Goal: Information Seeking & Learning: Check status

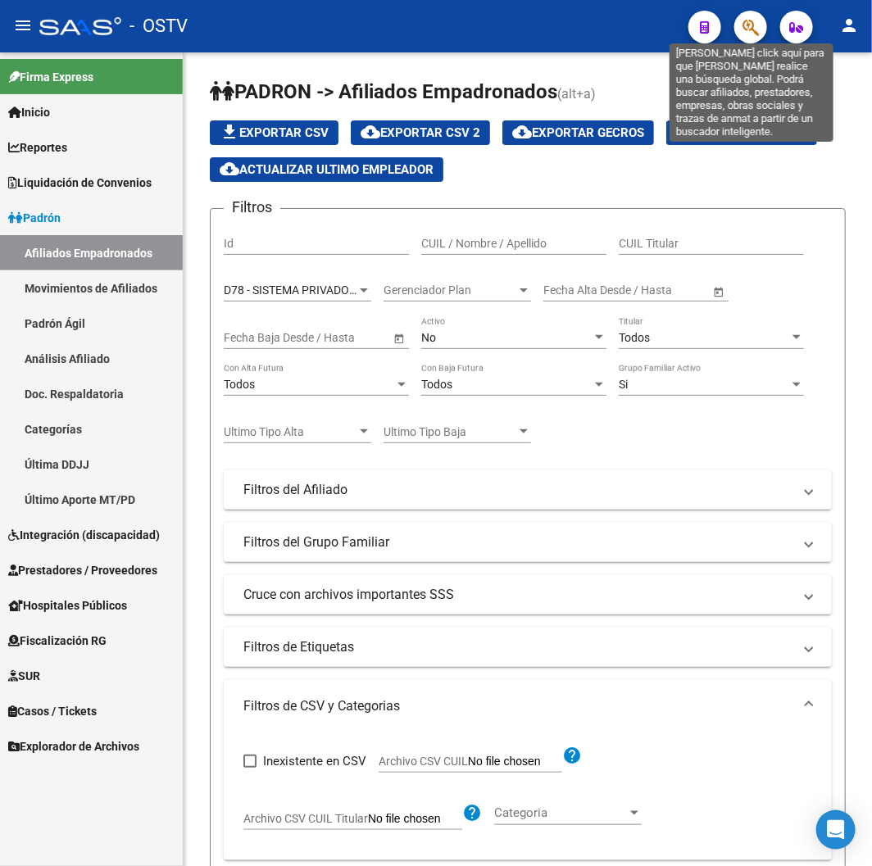
click at [751, 36] on icon "button" at bounding box center [750, 27] width 16 height 19
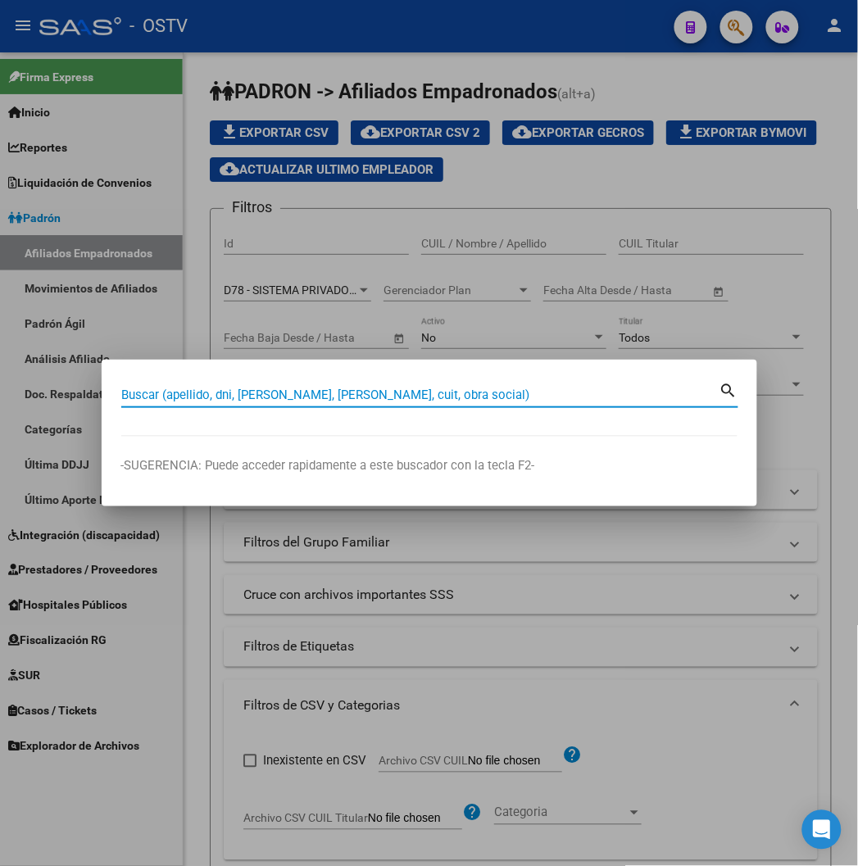
paste input "16026690"
type input "16026690"
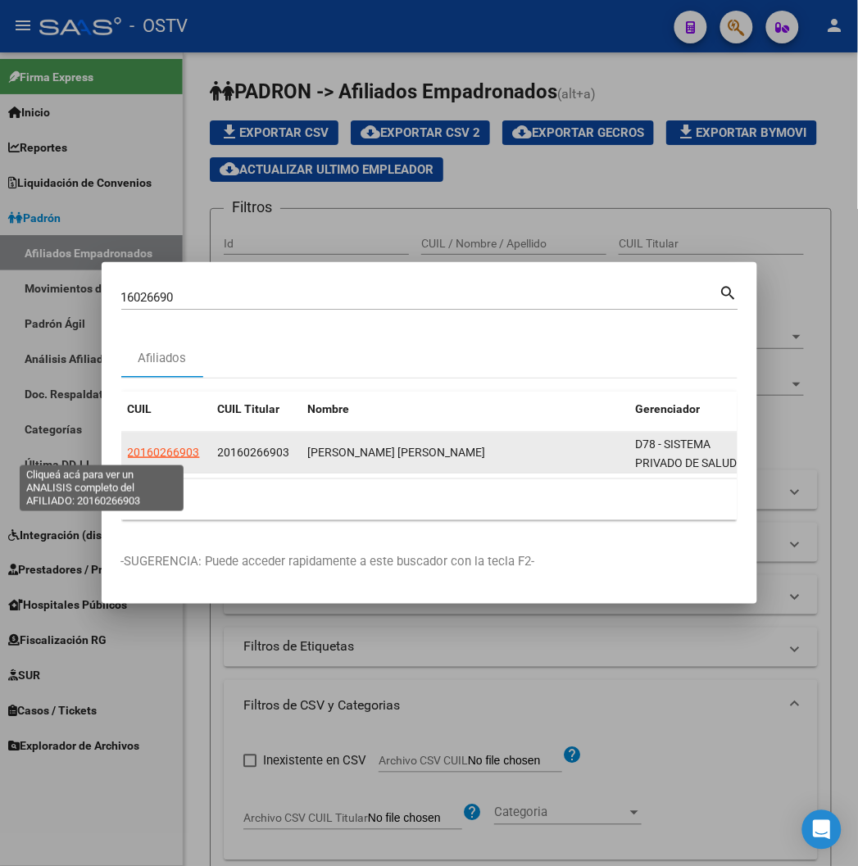
click at [128, 448] on span "20160266903" at bounding box center [164, 452] width 72 height 13
type textarea "20160266903"
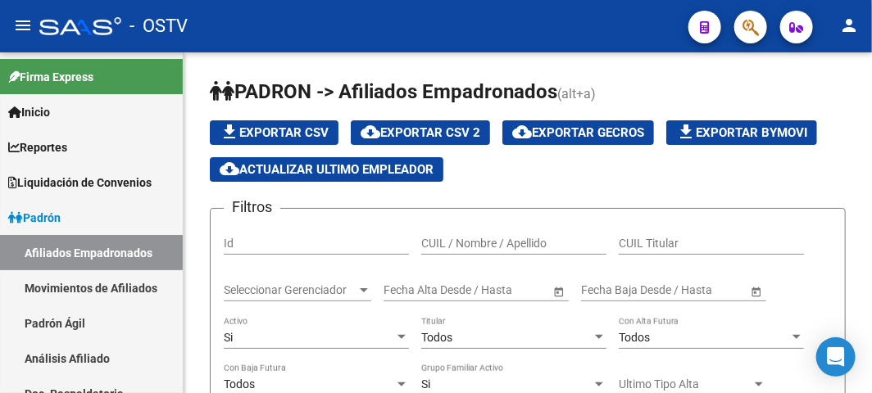
click at [325, 46] on mat-toolbar "menu - OSTV person" at bounding box center [436, 26] width 872 height 52
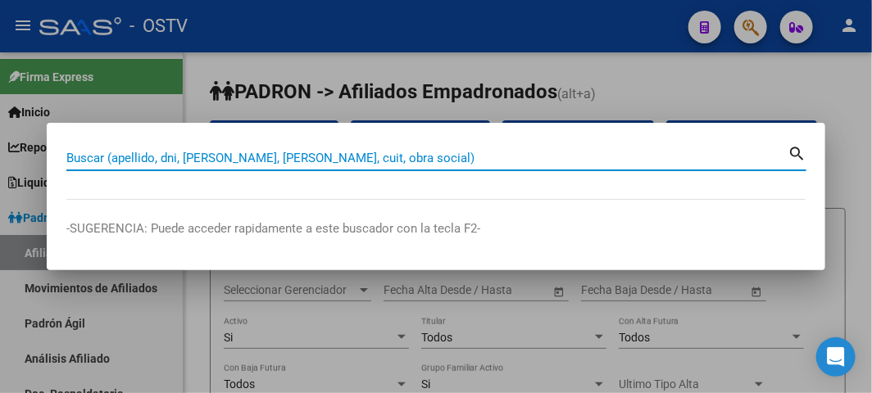
paste input "23499302"
type input "23499302"
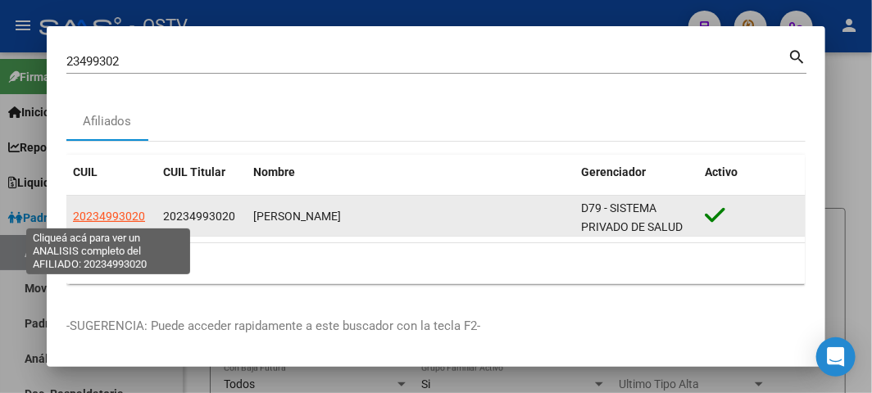
click at [91, 211] on span "20234993020" at bounding box center [109, 216] width 72 height 13
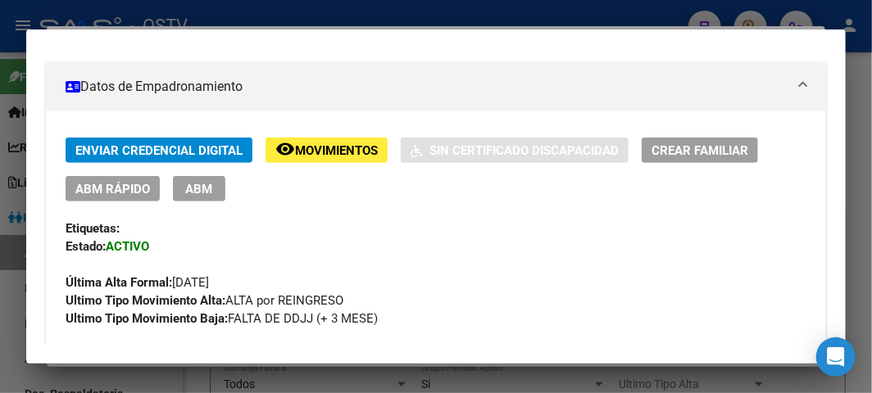
scroll to position [273, 0]
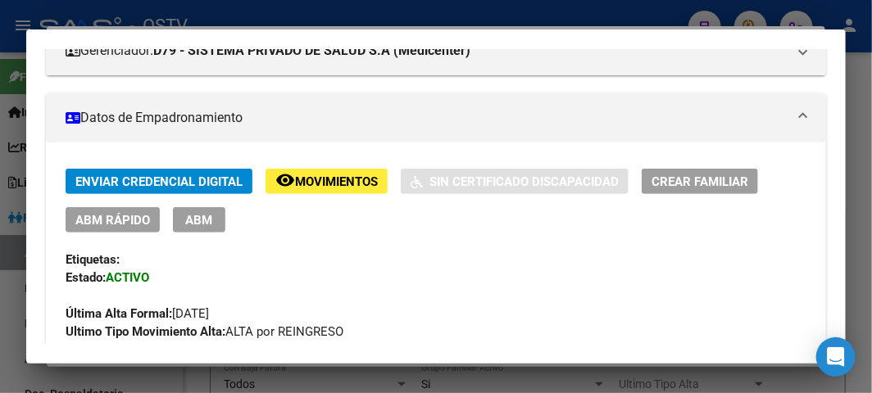
click at [347, 169] on button "remove_red_eye Movimientos" at bounding box center [327, 181] width 122 height 25
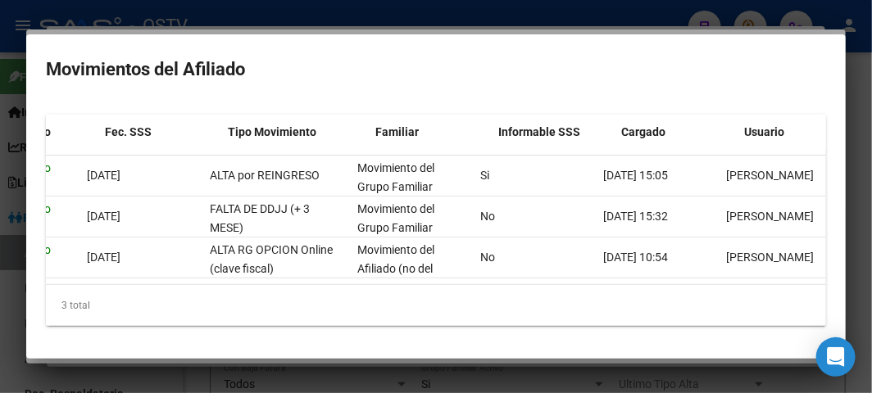
scroll to position [0, 255]
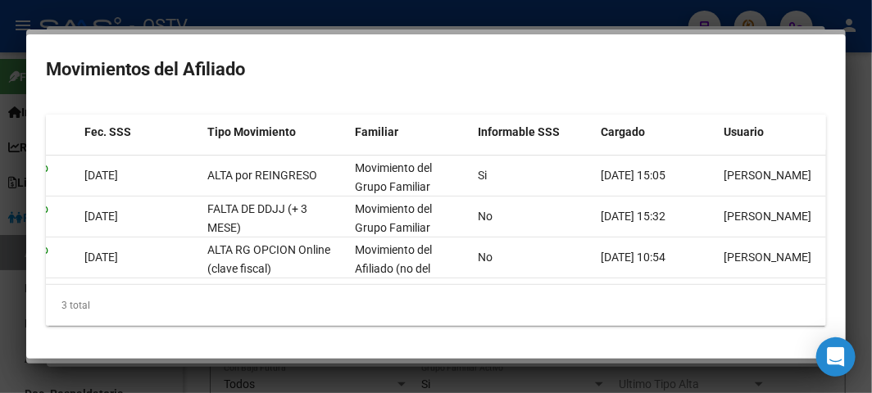
click at [364, 18] on div at bounding box center [436, 196] width 872 height 393
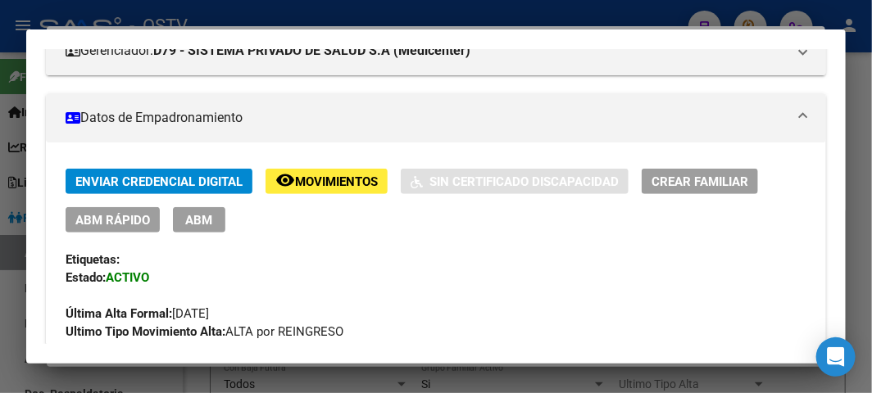
click at [211, 21] on div at bounding box center [436, 196] width 872 height 393
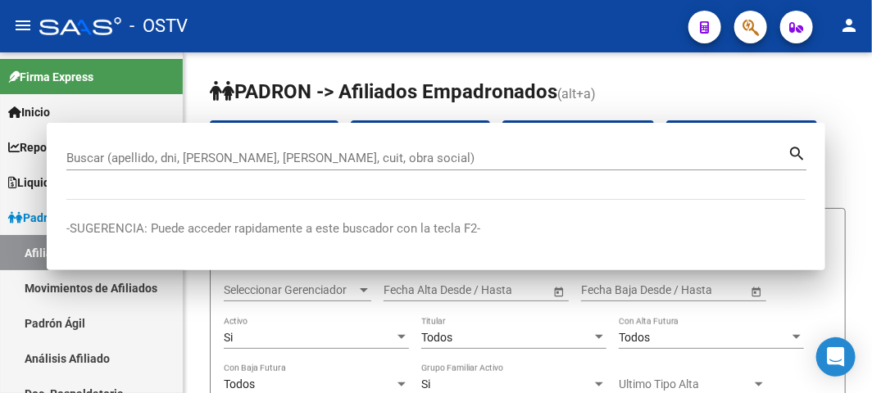
click at [211, 21] on div "- OSTV" at bounding box center [357, 26] width 636 height 36
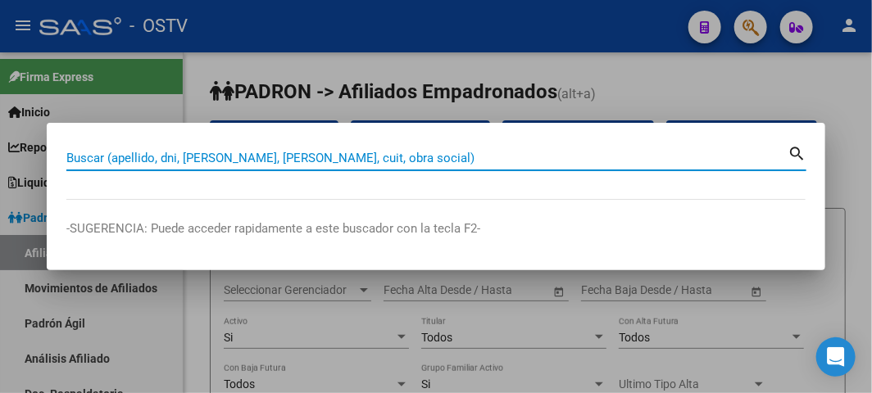
paste input "26068405"
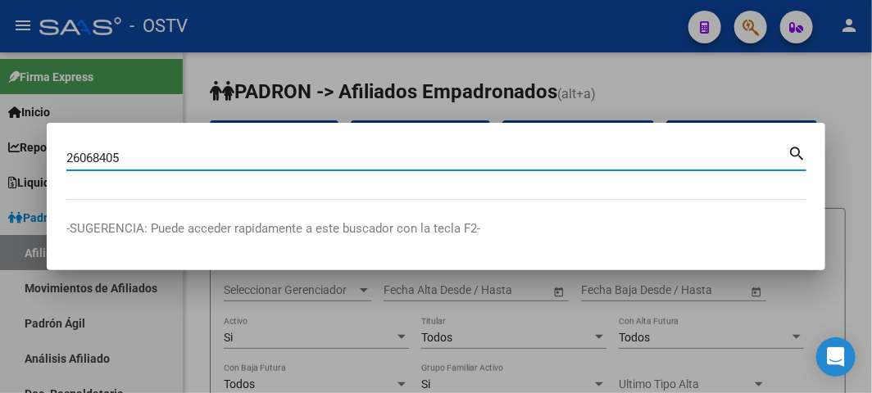
type input "26068405"
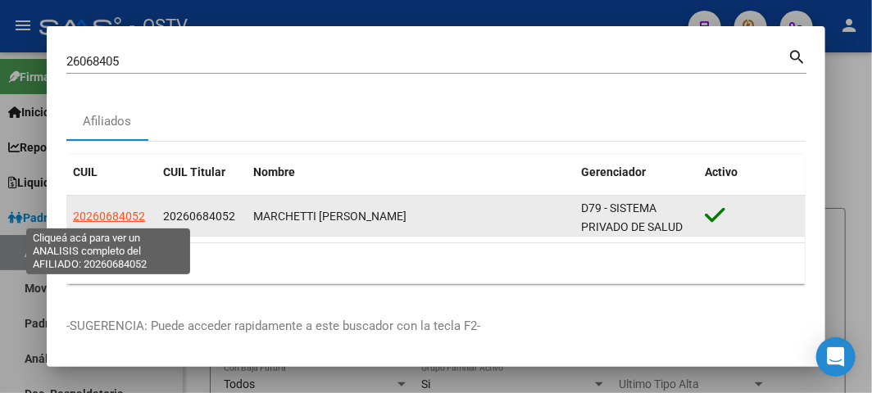
click at [128, 216] on span "20260684052" at bounding box center [109, 216] width 72 height 13
type textarea "20260684052"
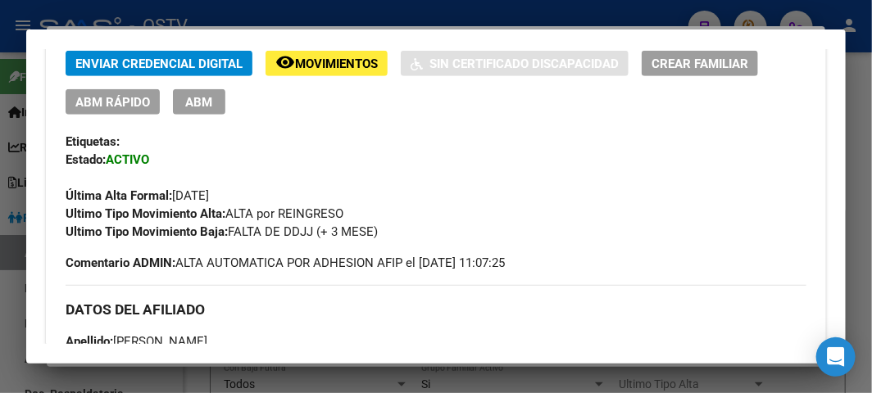
scroll to position [364, 0]
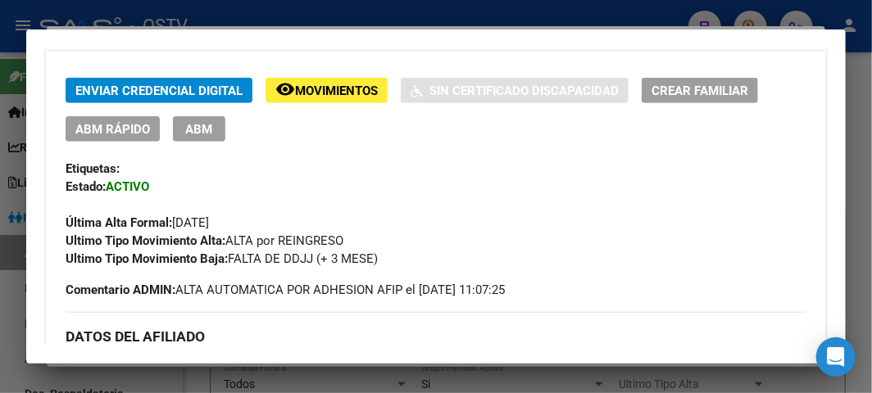
click at [302, 88] on span "Movimientos" at bounding box center [336, 91] width 83 height 15
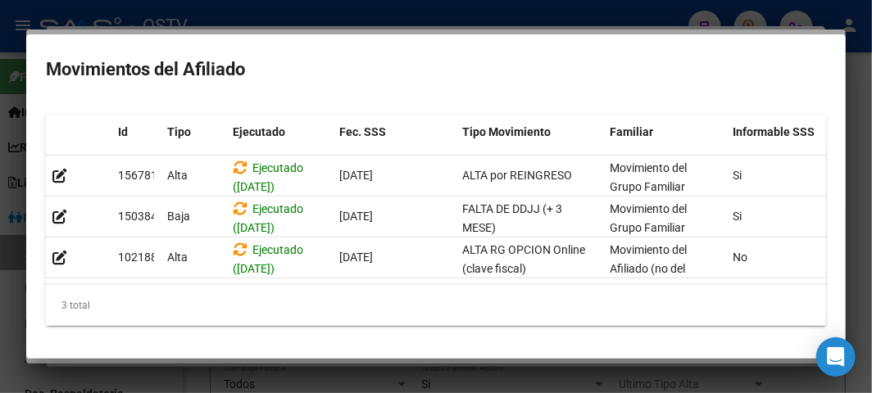
scroll to position [0, 268]
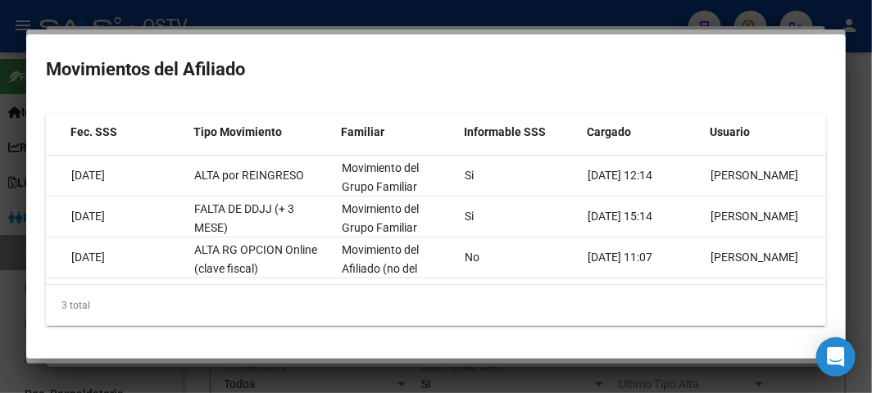
click at [518, 12] on div at bounding box center [436, 196] width 872 height 393
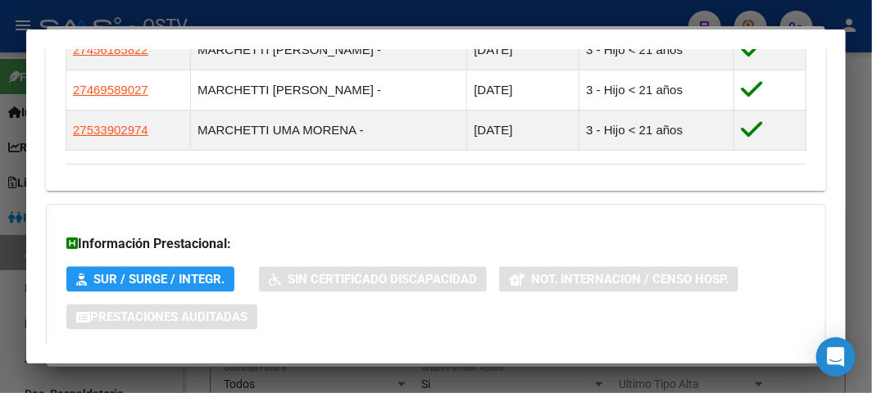
scroll to position [1299, 0]
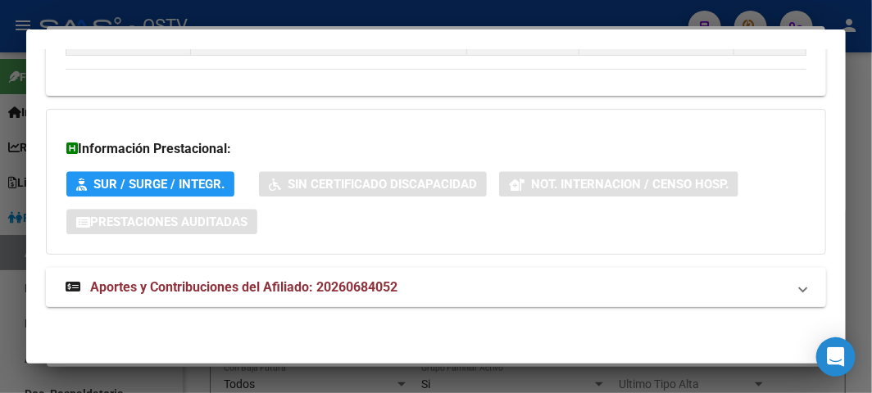
click at [347, 299] on mat-expansion-panel-header "Aportes y Contribuciones del Afiliado: 20260684052" at bounding box center [436, 287] width 780 height 39
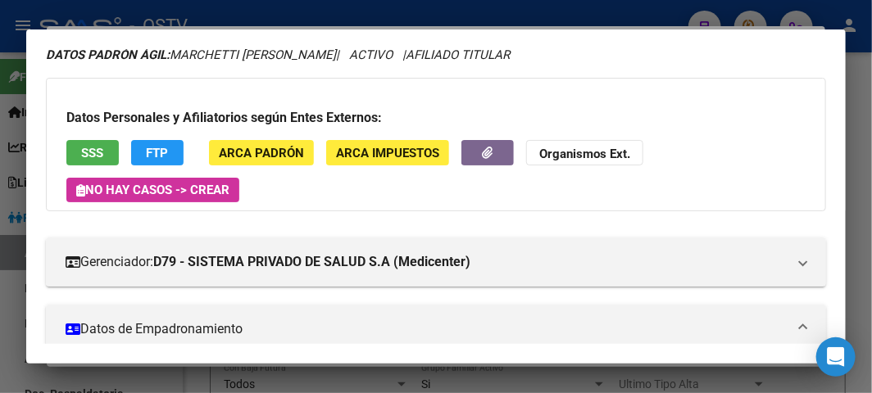
scroll to position [25, 0]
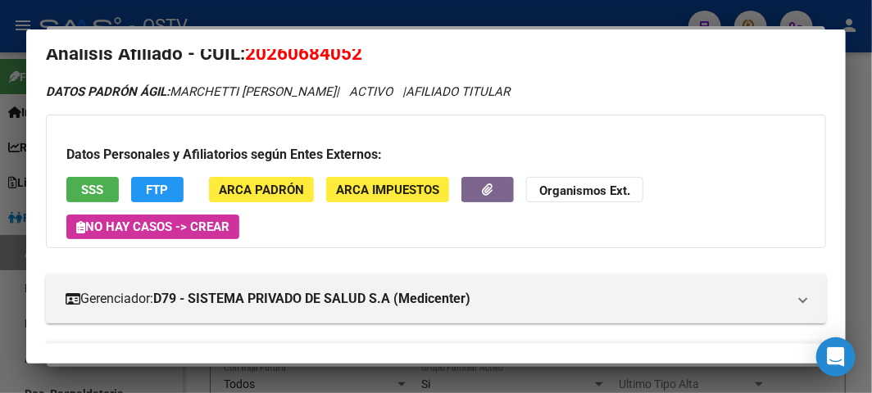
click at [173, 182] on button "FTP" at bounding box center [157, 189] width 52 height 25
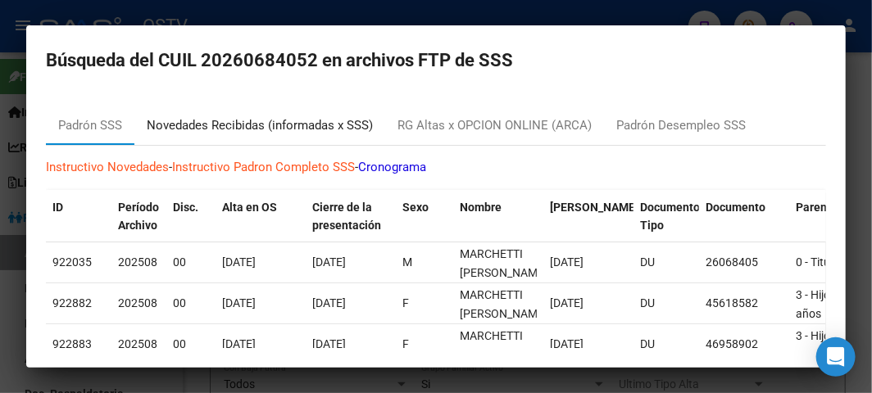
click at [207, 131] on div "Novedades Recibidas (informadas x SSS)" at bounding box center [260, 125] width 226 height 19
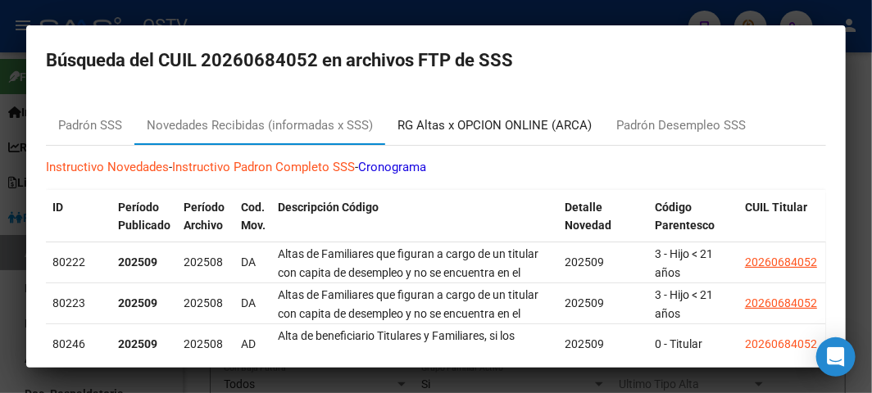
click at [503, 113] on div "RG Altas x OPCION ONLINE (ARCA)" at bounding box center [494, 125] width 219 height 39
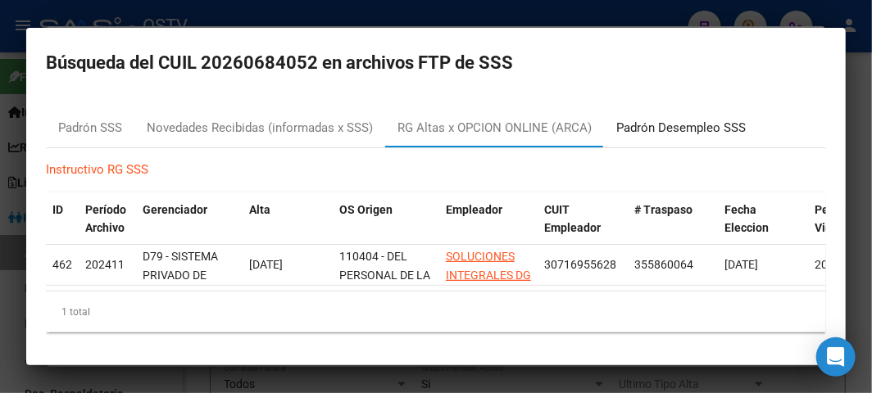
click at [679, 131] on div "Padrón Desempleo SSS" at bounding box center [680, 128] width 129 height 19
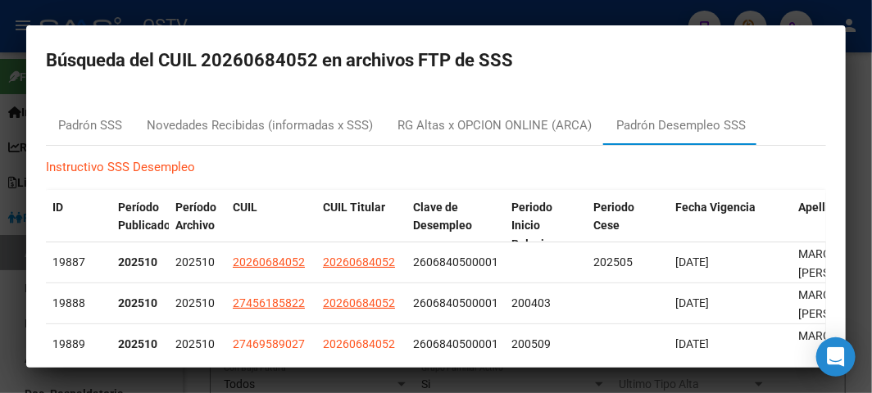
click at [865, 102] on div at bounding box center [436, 196] width 872 height 393
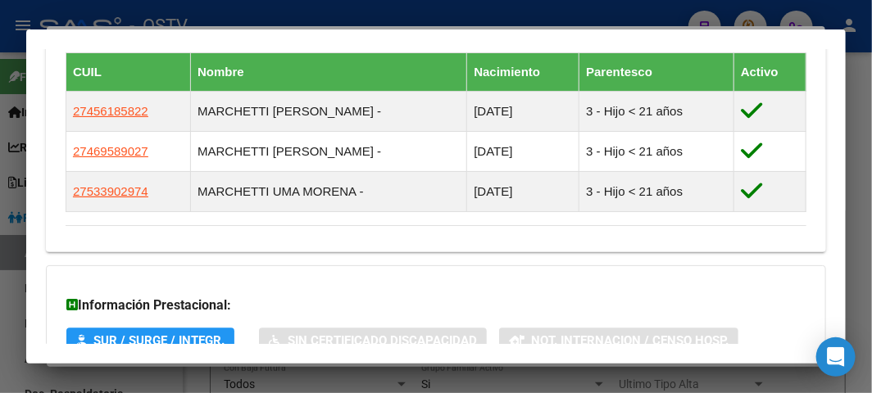
scroll to position [1038, 0]
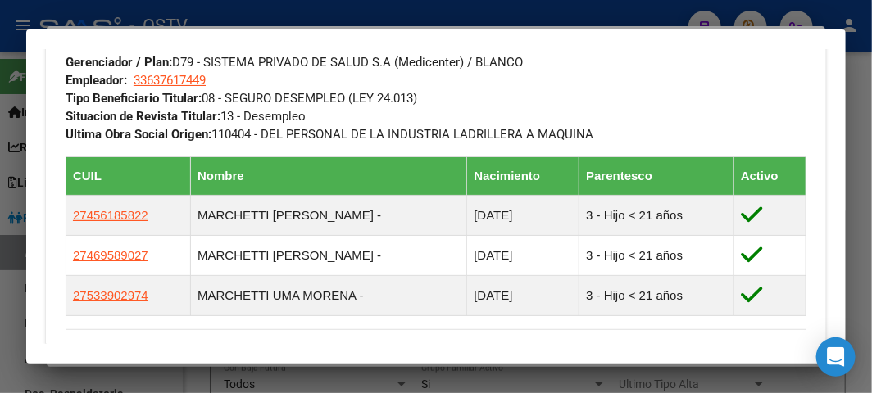
click at [351, 25] on div at bounding box center [436, 196] width 872 height 393
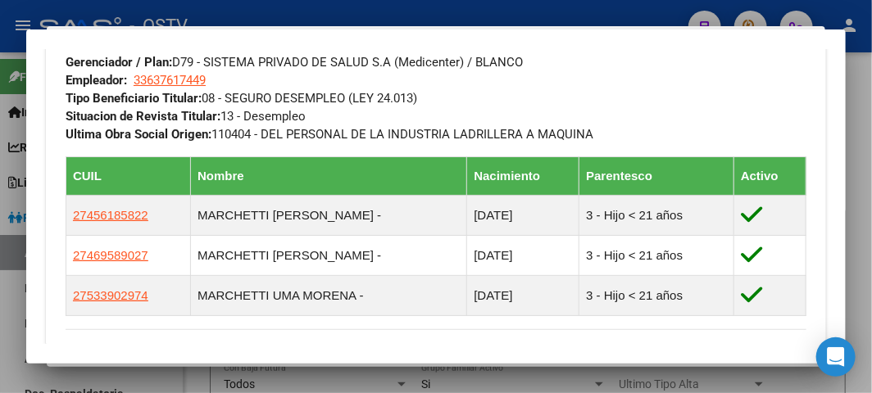
click at [351, 22] on div at bounding box center [436, 196] width 872 height 393
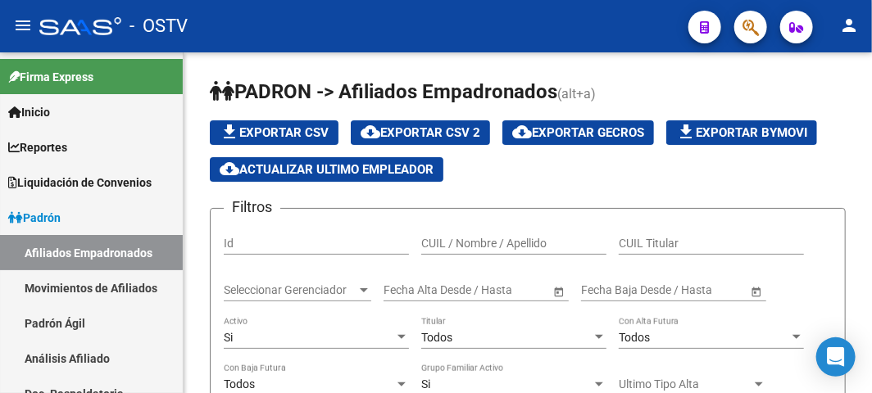
click at [351, 22] on body "menu - OSTV person Firma Express Inicio Instructivos Contacto OS Reportes Ingre…" at bounding box center [436, 196] width 872 height 393
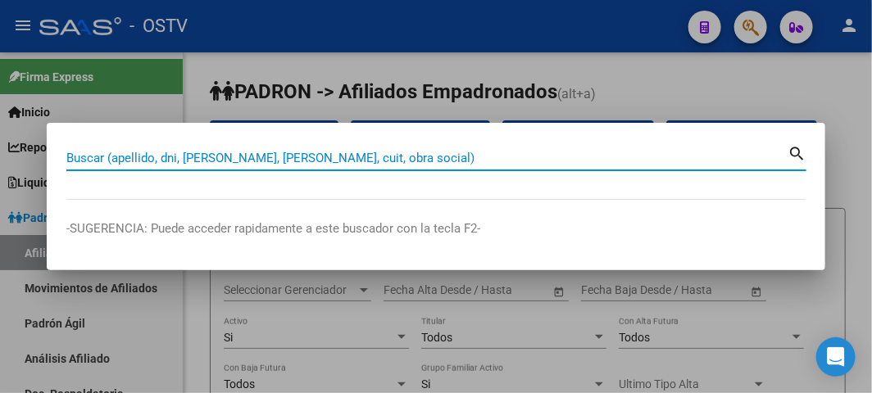
paste input "33933349"
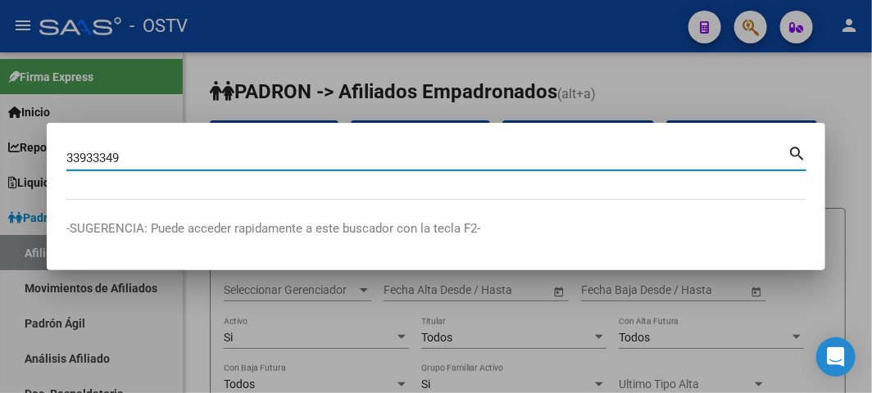
type input "33933349"
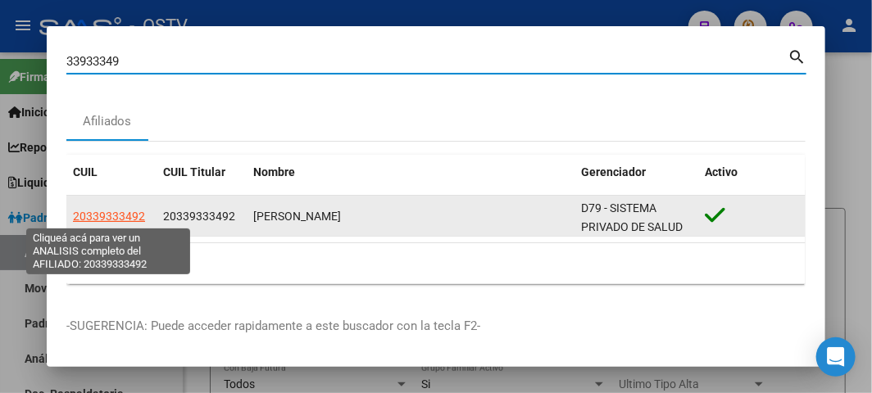
click at [126, 220] on span "20339333492" at bounding box center [109, 216] width 72 height 13
type textarea "20339333492"
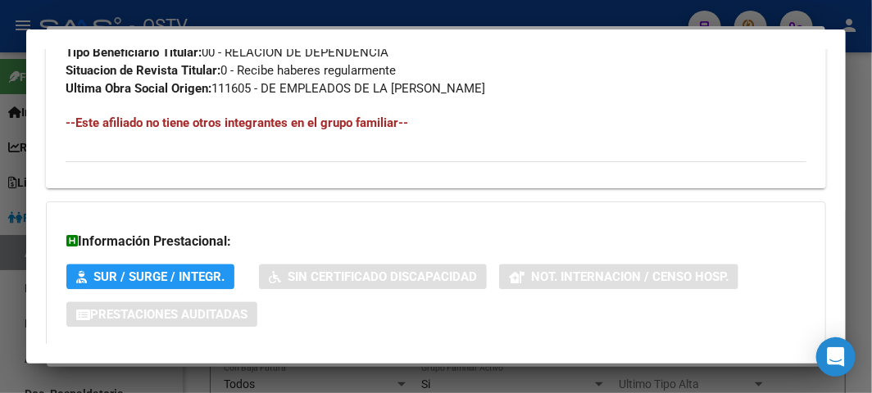
scroll to position [1158, 0]
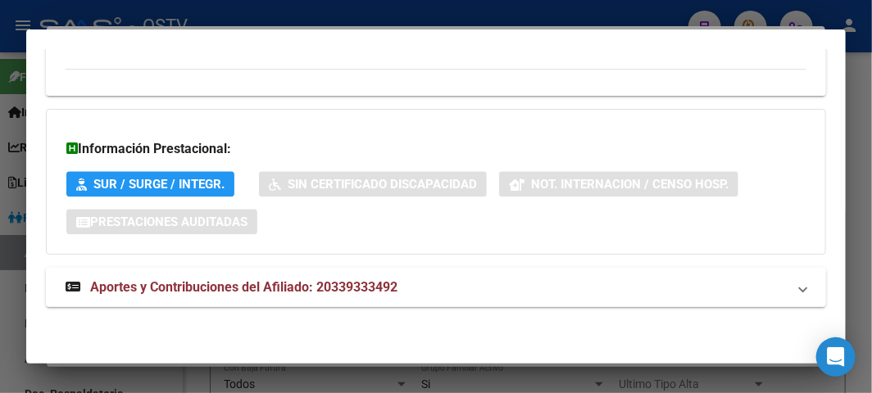
click at [306, 306] on mat-expansion-panel-header "Aportes y Contribuciones del Afiliado: 20339333492" at bounding box center [436, 287] width 780 height 39
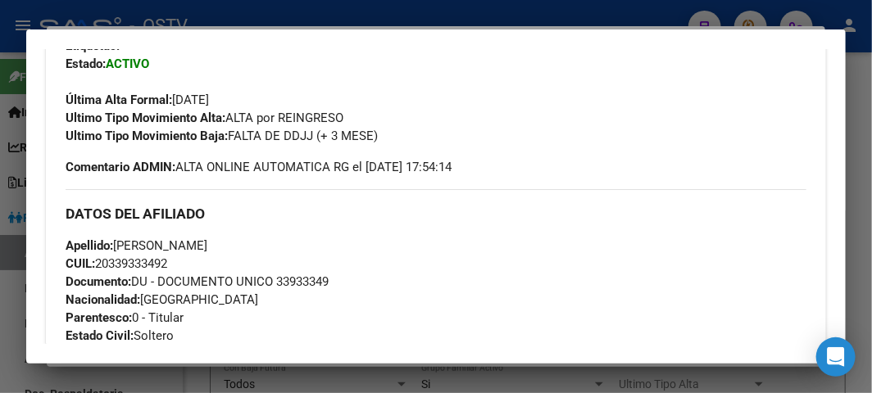
scroll to position [515, 0]
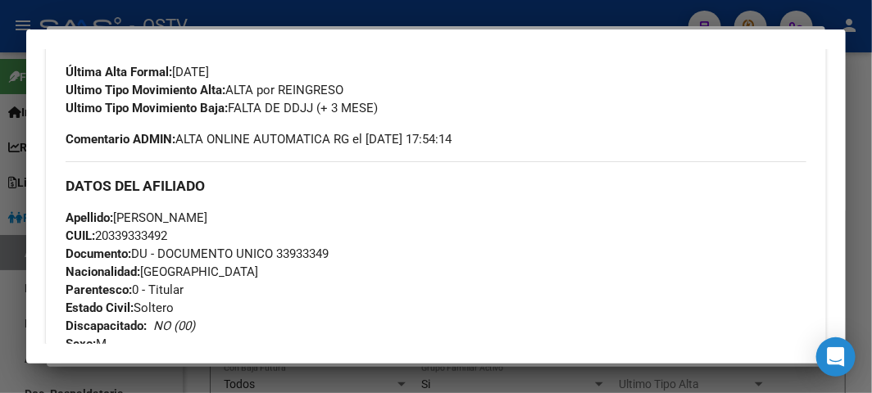
click at [317, 257] on span "Documento: DU - DOCUMENTO UNICO 33933349" at bounding box center [197, 254] width 263 height 15
copy span "33933349"
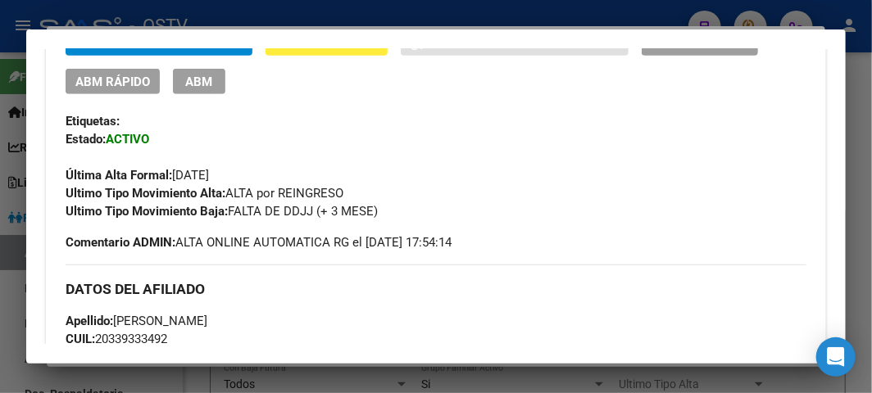
scroll to position [151, 0]
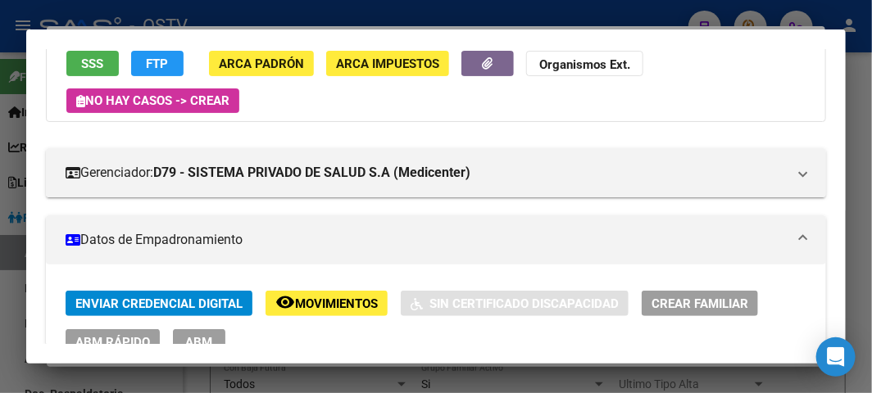
click at [324, 304] on span "Movimientos" at bounding box center [336, 304] width 83 height 15
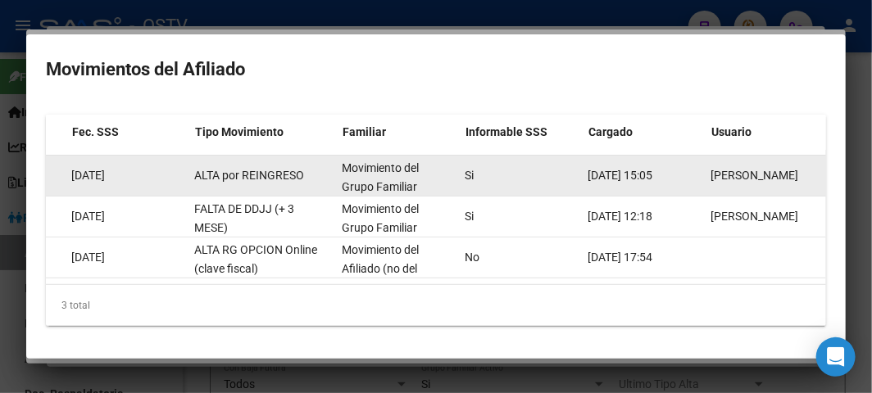
scroll to position [0, 0]
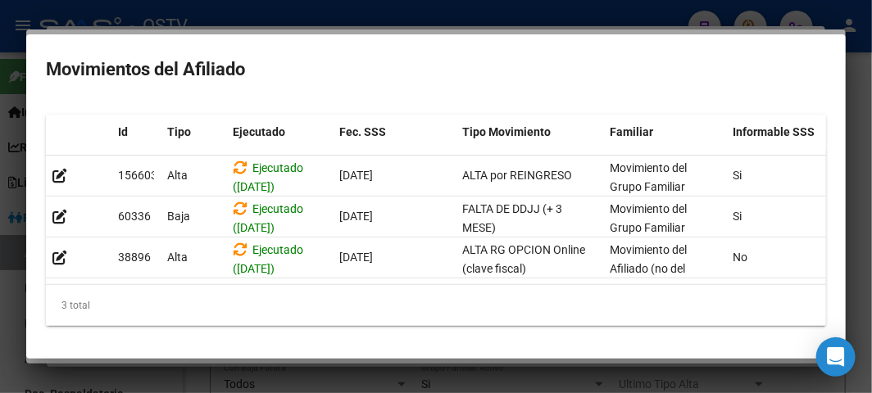
click at [183, 19] on div at bounding box center [436, 196] width 872 height 393
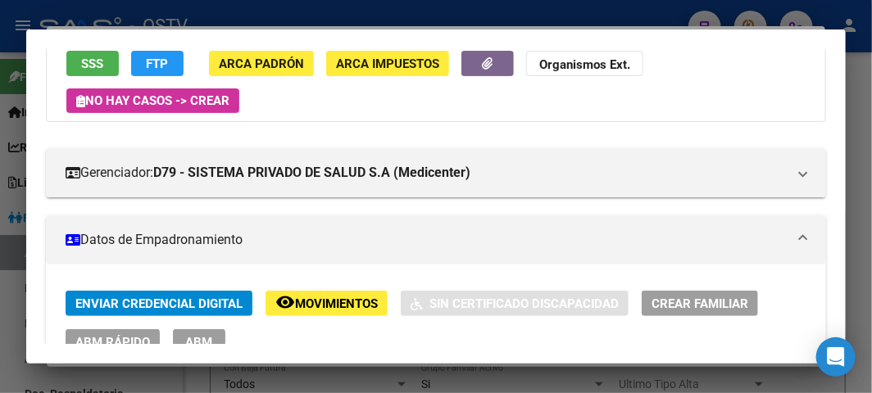
click at [107, 13] on div at bounding box center [436, 196] width 872 height 393
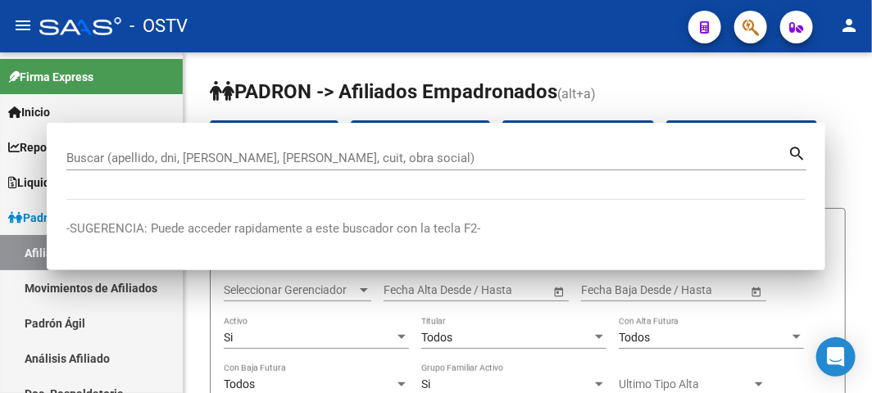
click at [107, 13] on div "- OSTV" at bounding box center [357, 26] width 636 height 36
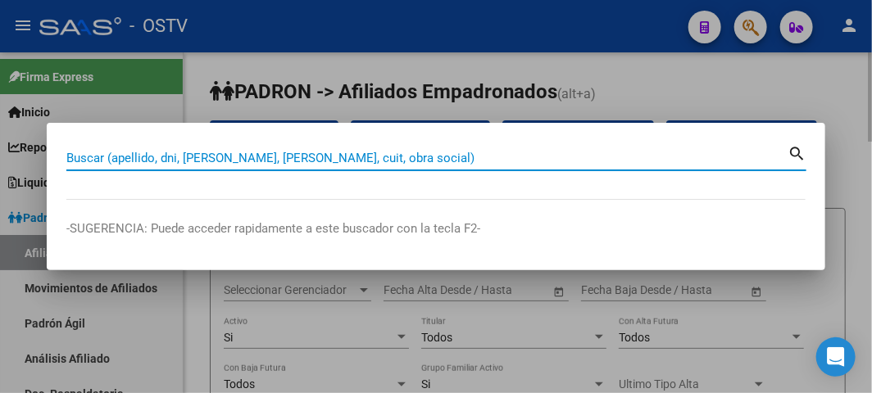
paste input "34148395"
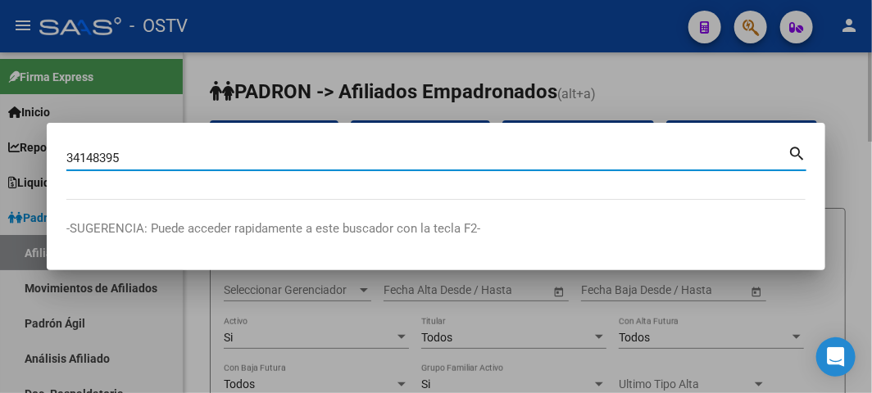
type input "34148395"
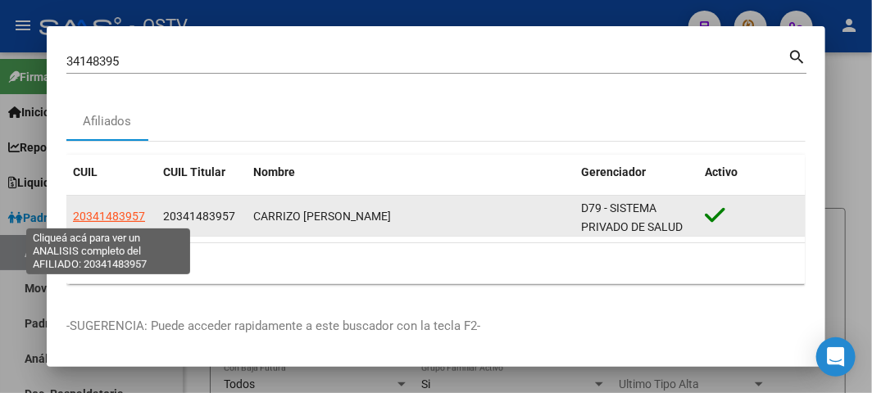
click at [131, 218] on span "20341483957" at bounding box center [109, 216] width 72 height 13
type textarea "20341483957"
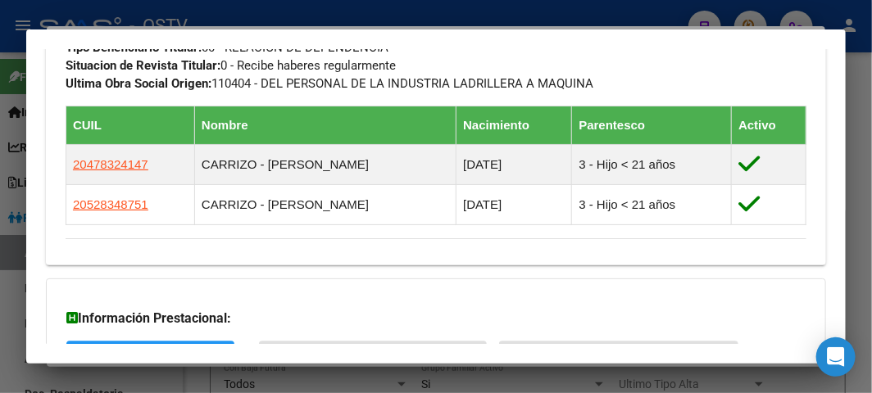
scroll to position [877, 0]
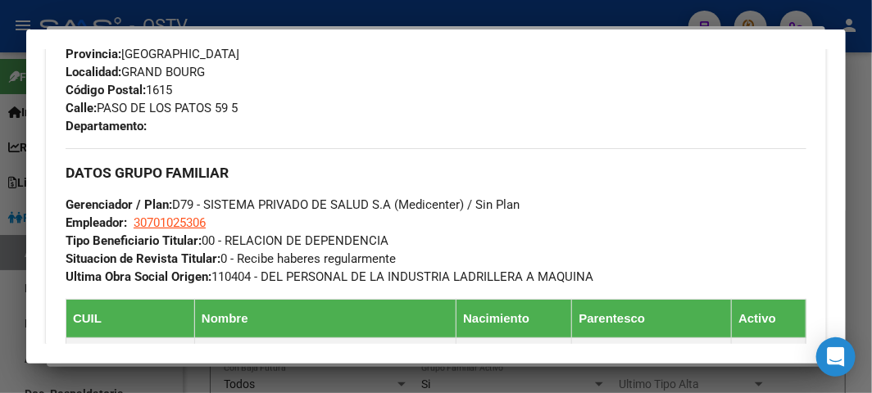
click at [184, 13] on div at bounding box center [436, 196] width 872 height 393
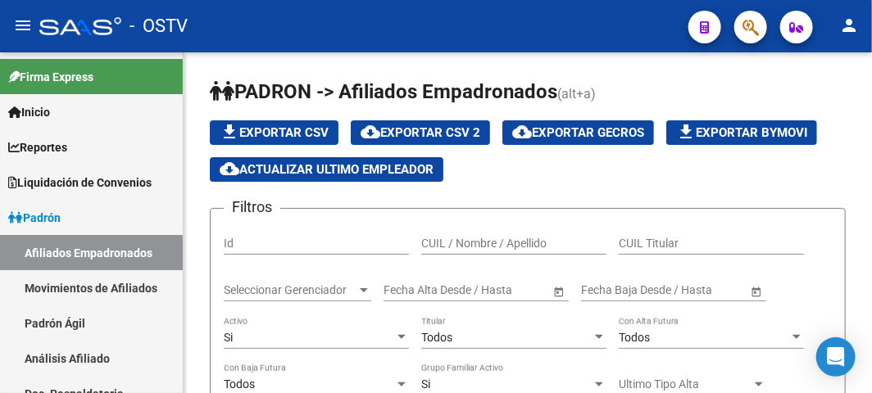
click at [254, 18] on div "- OSTV" at bounding box center [357, 26] width 636 height 36
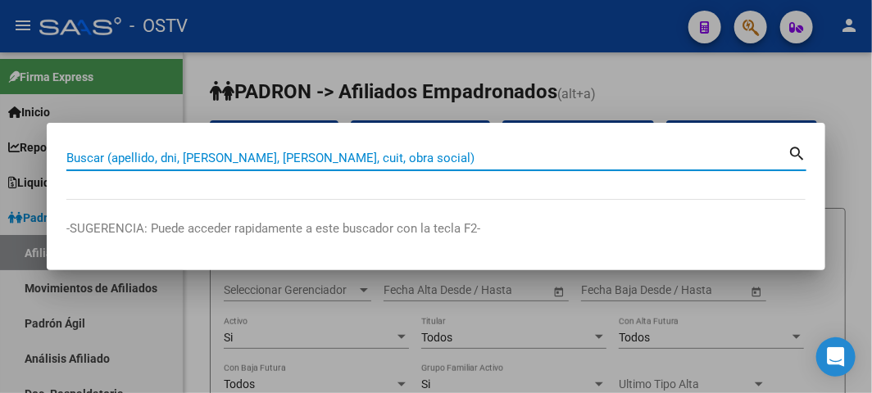
paste input "16026690"
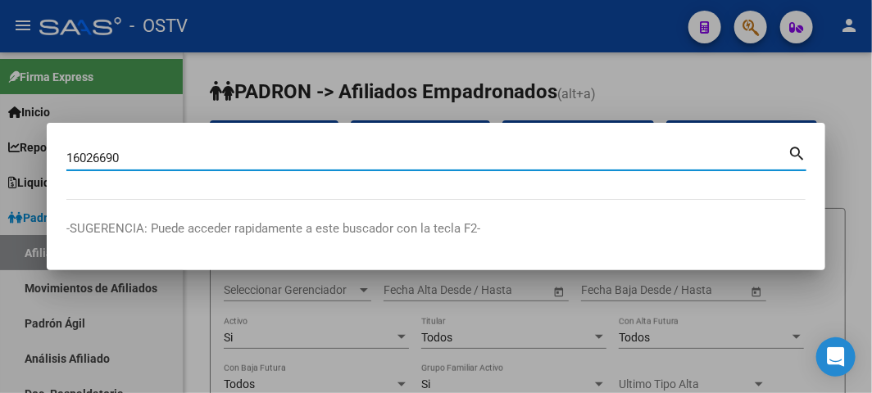
type input "16026690"
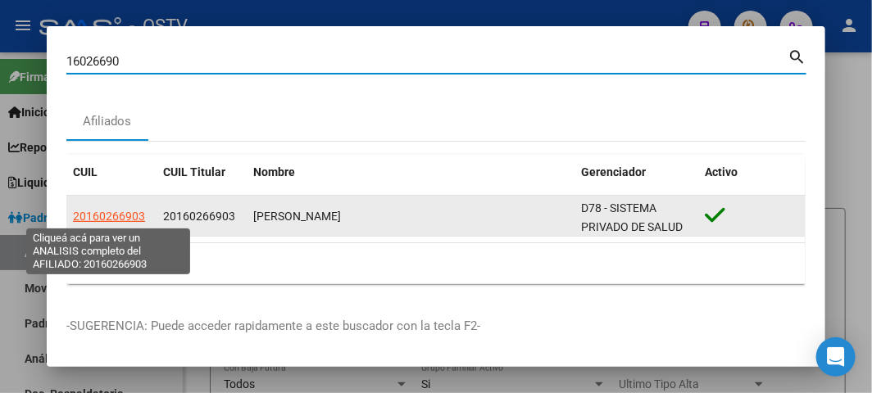
click at [132, 216] on span "20160266903" at bounding box center [109, 216] width 72 height 13
type textarea "20160266903"
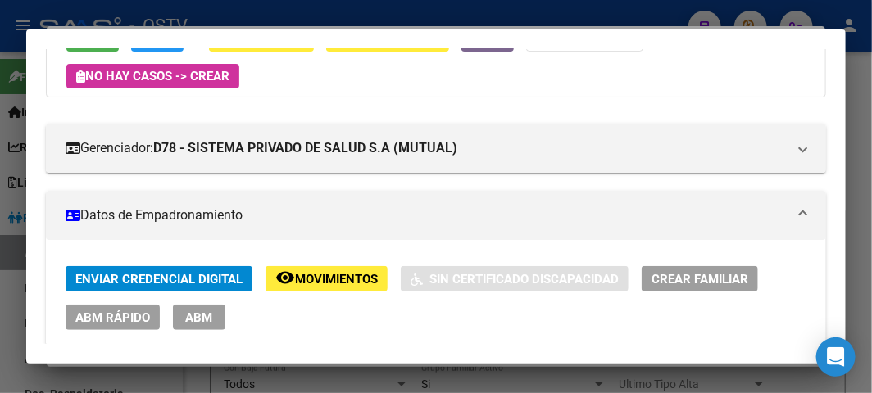
scroll to position [182, 0]
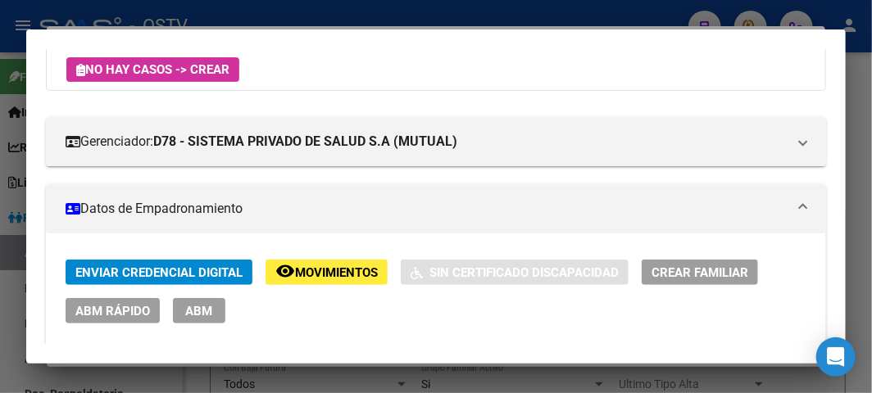
click at [89, 15] on div at bounding box center [436, 196] width 872 height 393
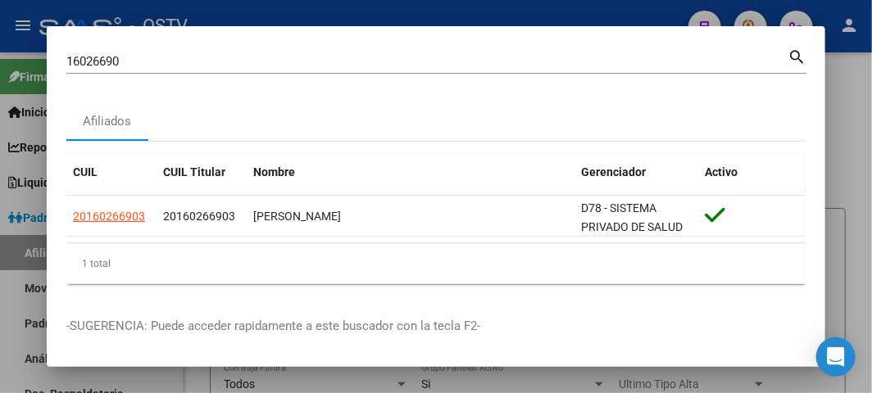
click at [132, 61] on input "16026690" at bounding box center [426, 61] width 721 height 15
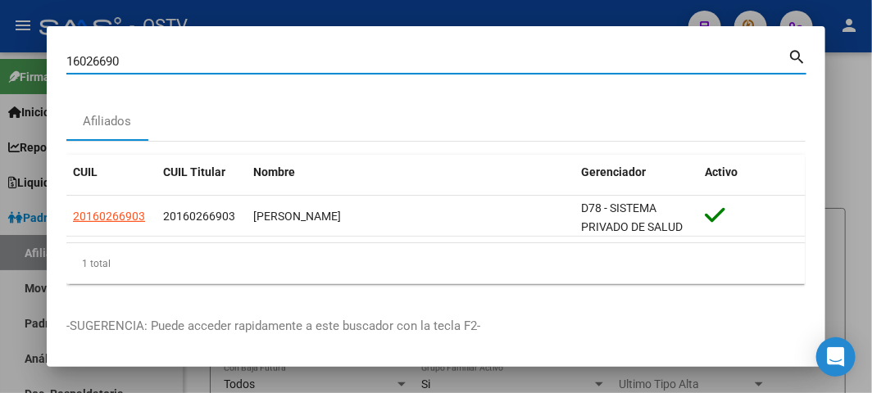
click at [132, 61] on input "16026690" at bounding box center [426, 61] width 721 height 15
paste input "23739976"
type input "23739976"
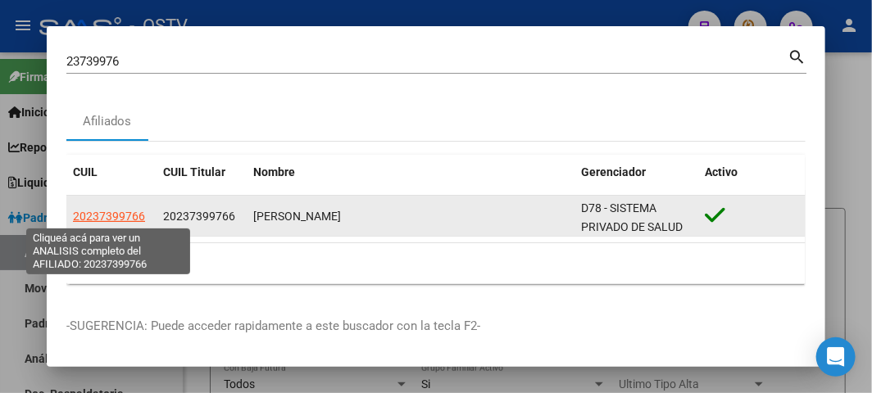
click at [116, 216] on span "20237399766" at bounding box center [109, 216] width 72 height 13
type textarea "20237399766"
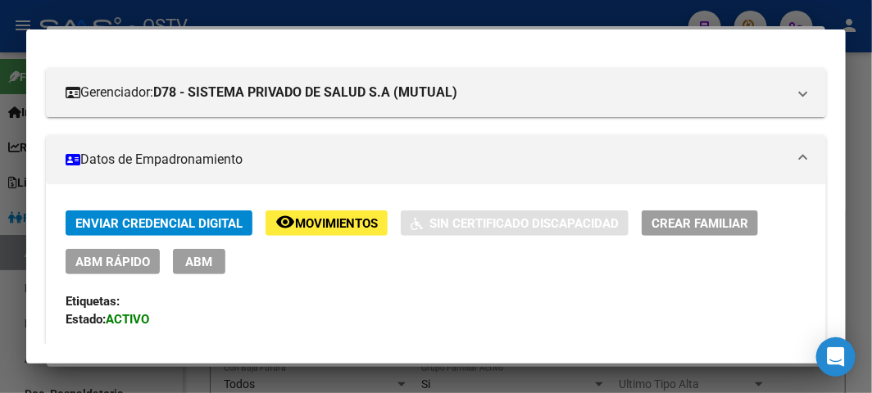
scroll to position [273, 0]
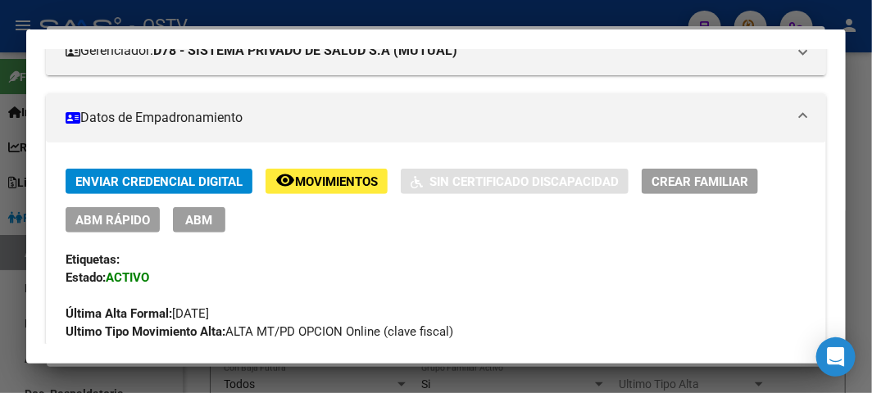
click at [217, 11] on div at bounding box center [436, 196] width 872 height 393
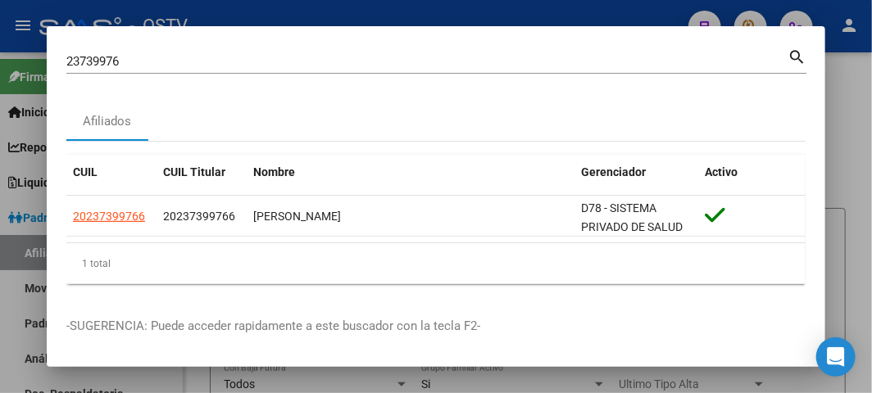
click at [138, 61] on input "23739976" at bounding box center [426, 61] width 721 height 15
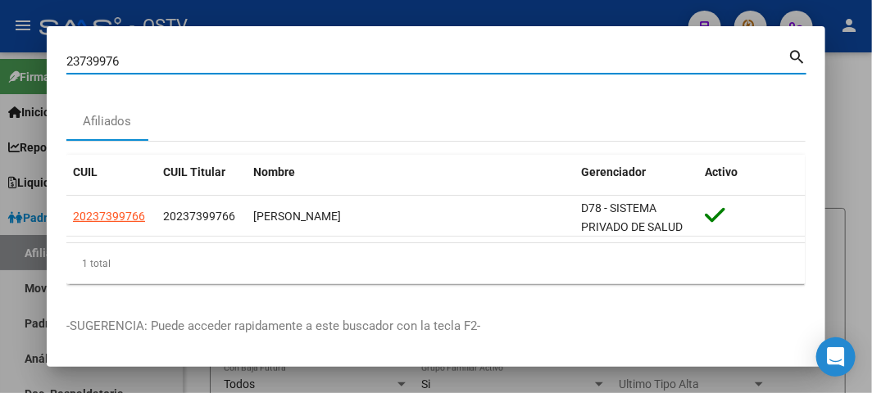
click at [138, 61] on input "23739976" at bounding box center [426, 61] width 721 height 15
paste input "33036484"
type input "33036484"
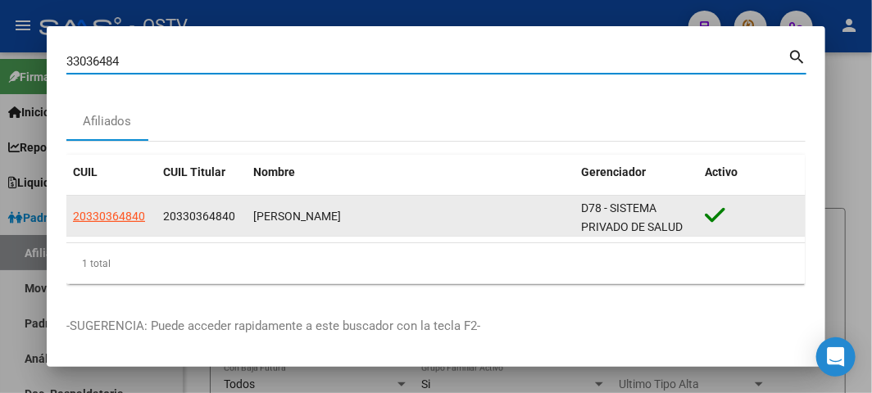
click at [143, 205] on datatable-body-cell "20330364840" at bounding box center [111, 216] width 90 height 40
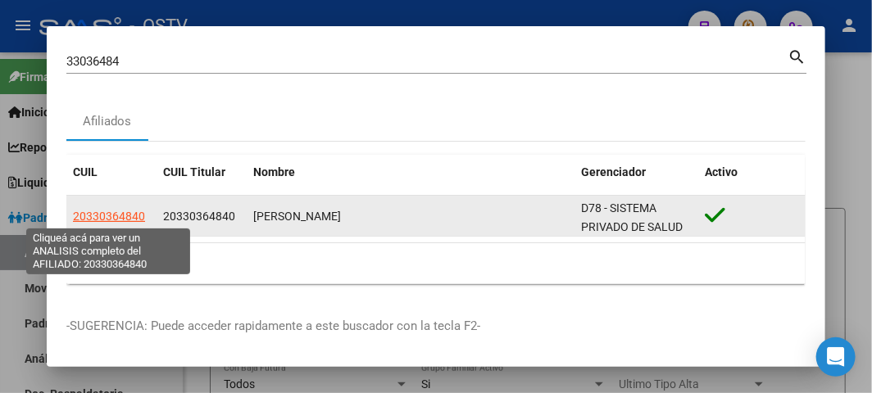
click at [137, 215] on span "20330364840" at bounding box center [109, 216] width 72 height 13
type textarea "20330364840"
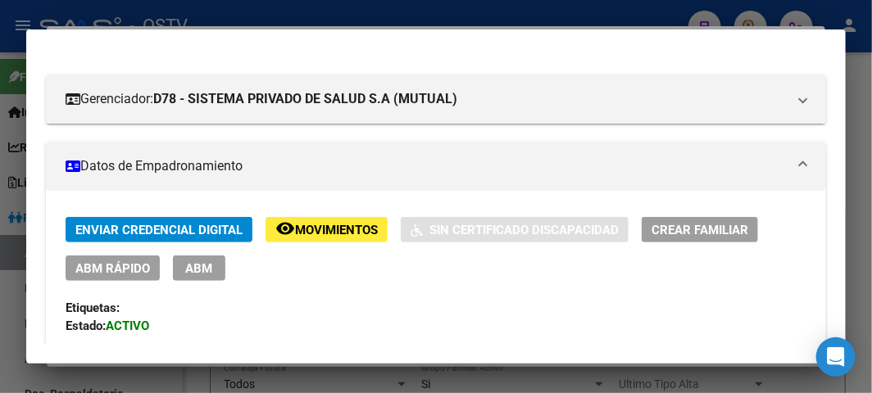
scroll to position [182, 0]
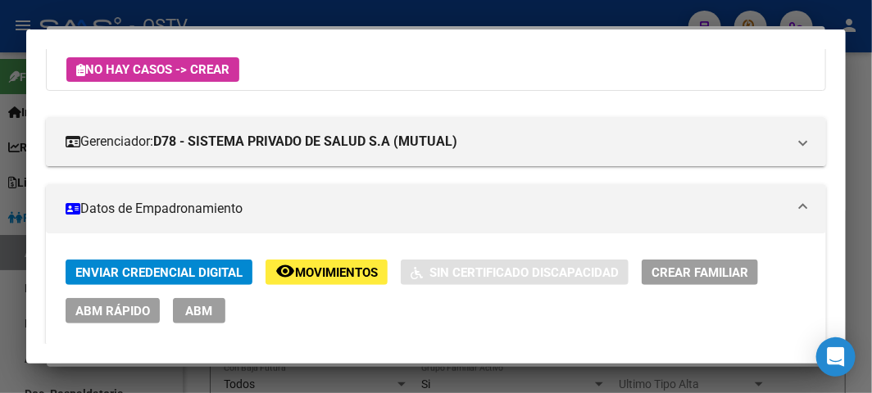
click at [164, 17] on div at bounding box center [436, 196] width 872 height 393
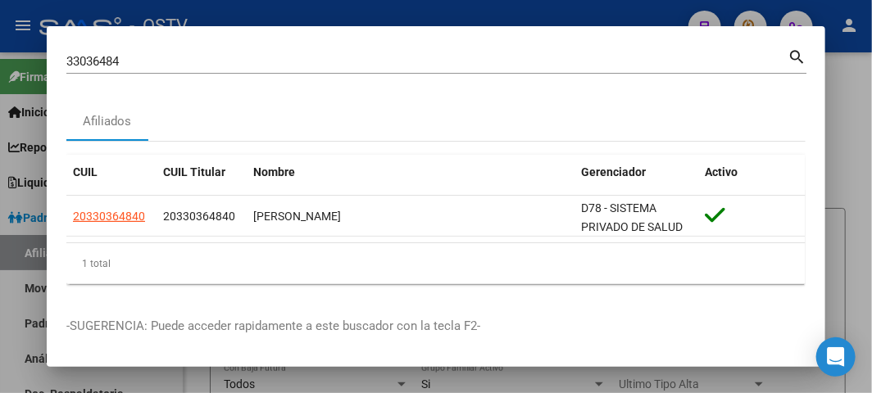
click at [152, 70] on div "33036484 Buscar (apellido, dni, [PERSON_NAME], nro traspaso, cuit, obra social)" at bounding box center [426, 61] width 721 height 25
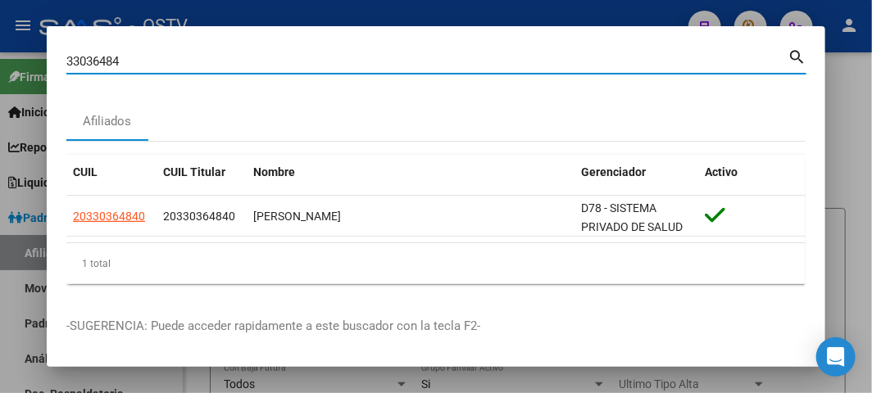
click at [151, 67] on input "33036484" at bounding box center [426, 61] width 721 height 15
paste input "4148395"
type input "34148395"
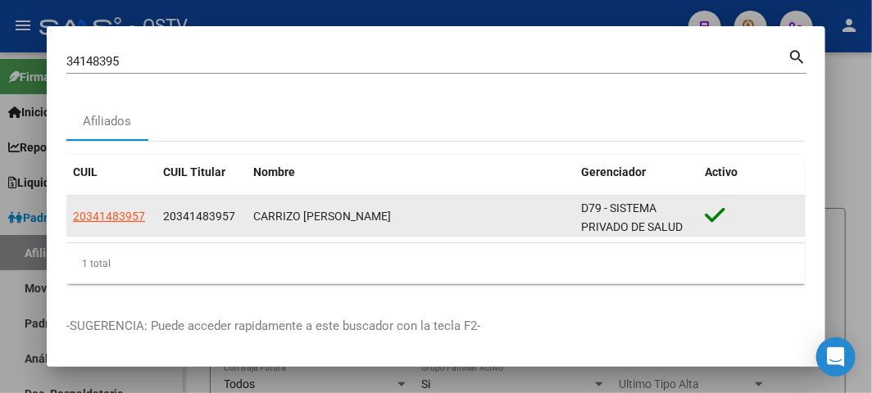
click at [104, 227] on datatable-body-cell "20341483957" at bounding box center [111, 216] width 90 height 40
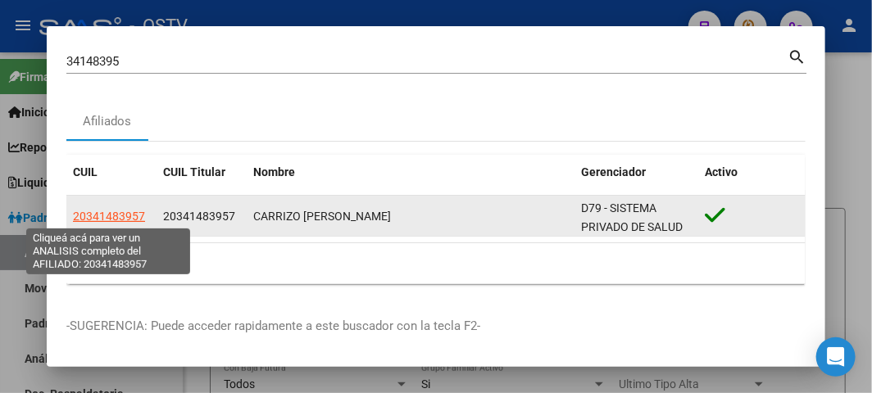
click at [99, 217] on span "20341483957" at bounding box center [109, 216] width 72 height 13
type textarea "20341483957"
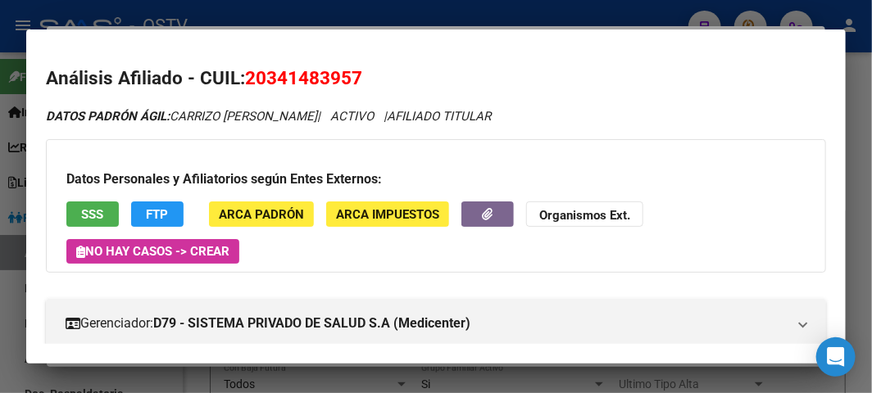
click at [160, 14] on div at bounding box center [436, 196] width 872 height 393
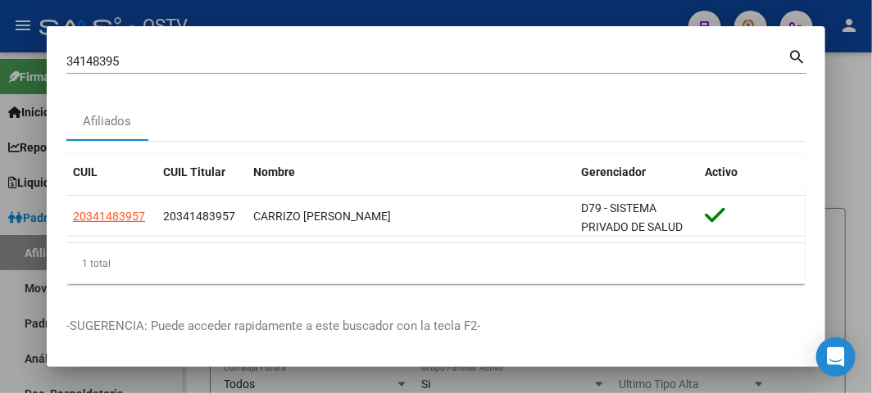
click at [282, 17] on div at bounding box center [436, 196] width 872 height 393
click at [282, 17] on div "- OSTV" at bounding box center [357, 26] width 636 height 36
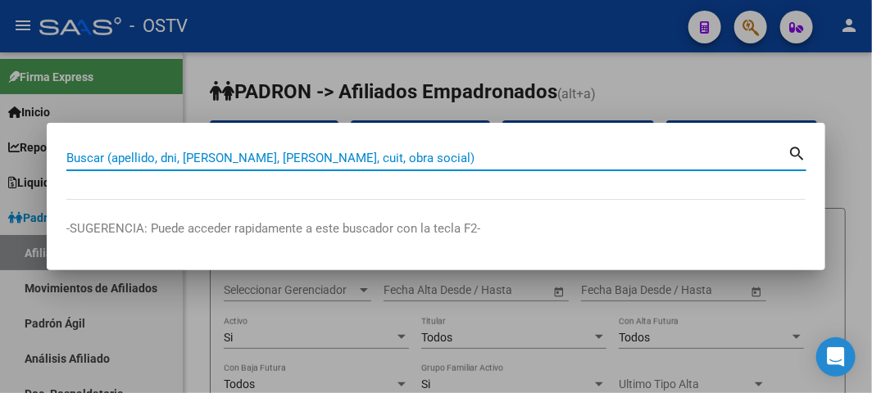
paste input "20231763075"
type input "20231763075"
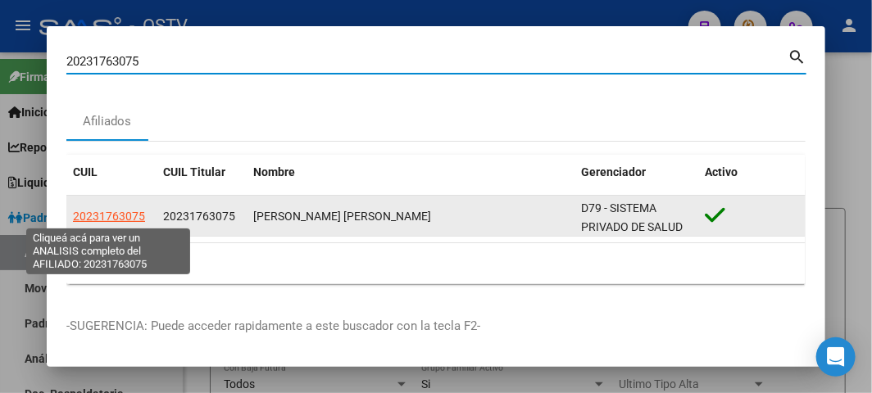
click at [115, 205] on datatable-body-cell "20231763075" at bounding box center [111, 216] width 90 height 40
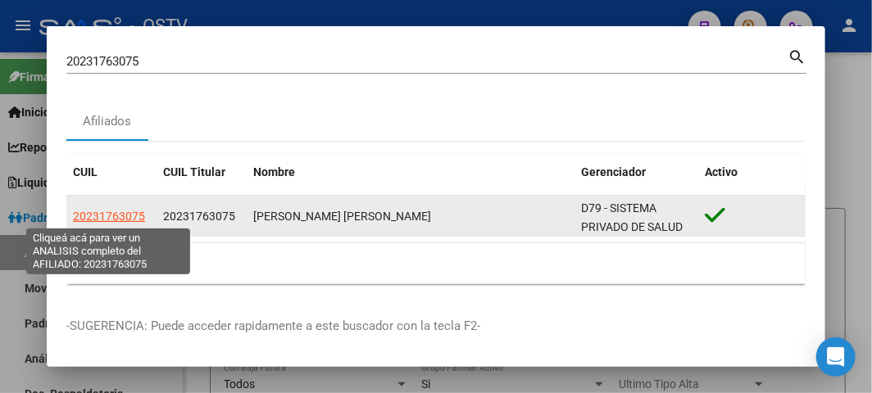
click at [120, 216] on span "20231763075" at bounding box center [109, 216] width 72 height 13
type textarea "20231763075"
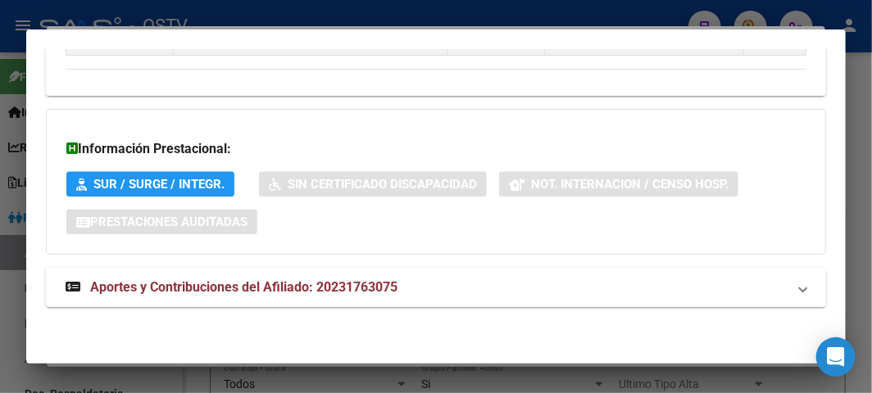
click at [410, 292] on mat-panel-title "Aportes y Contribuciones del Afiliado: 20231763075" at bounding box center [426, 288] width 721 height 20
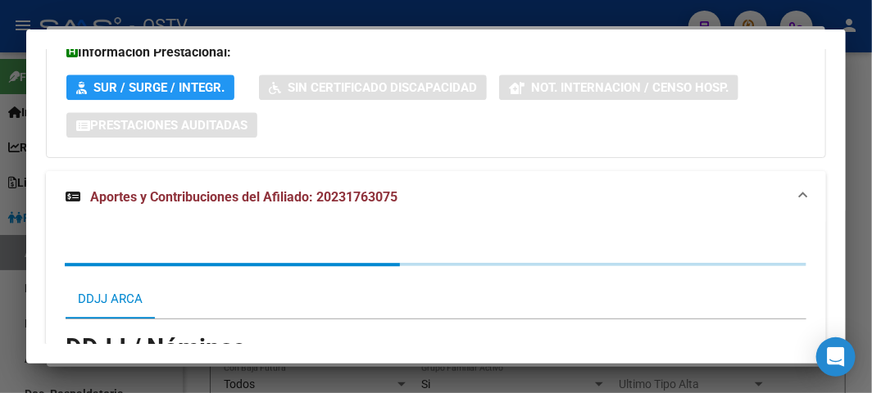
scroll to position [1632, 0]
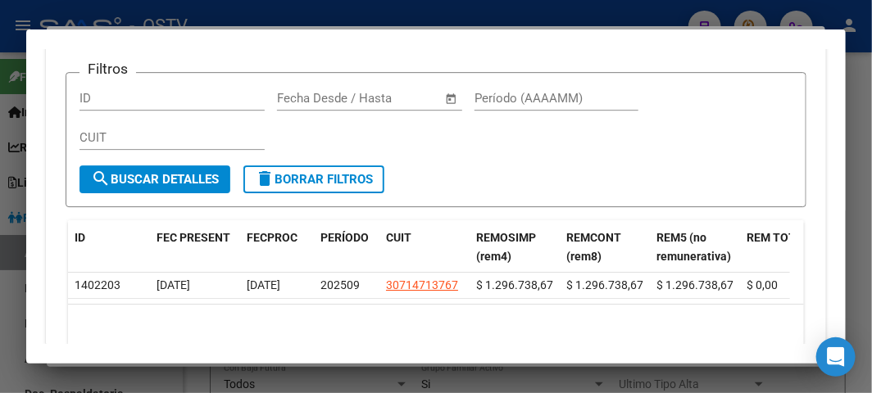
click at [290, 10] on div at bounding box center [436, 196] width 872 height 393
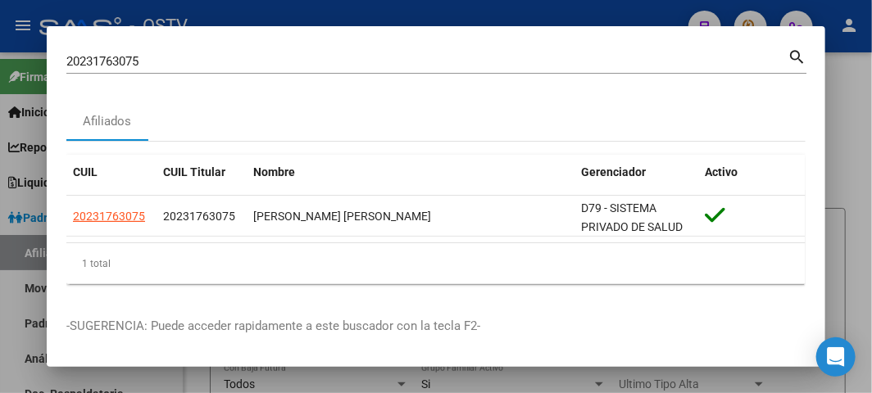
click at [116, 62] on input "20231763075" at bounding box center [426, 61] width 721 height 15
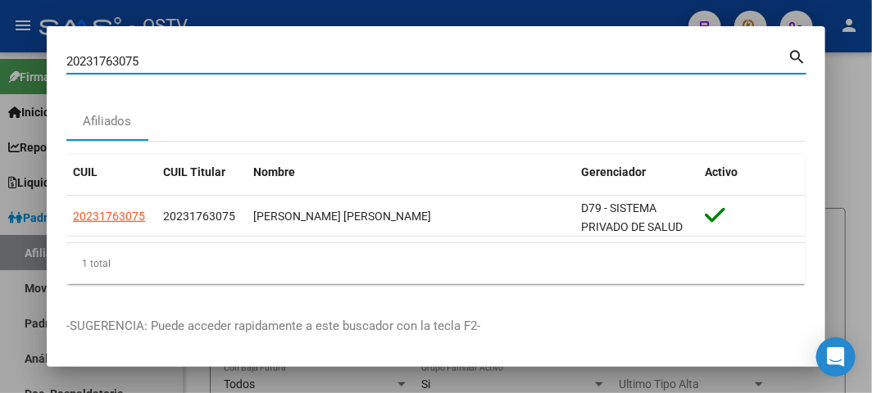
click at [116, 62] on input "20231763075" at bounding box center [426, 61] width 721 height 15
paste input "734986438"
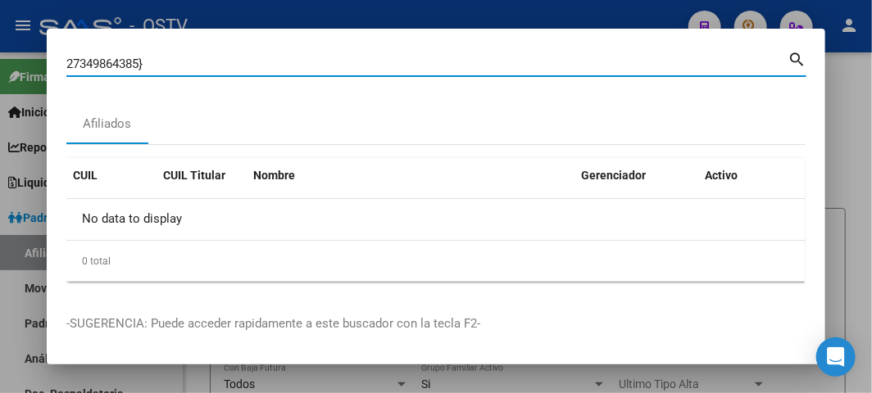
type input "27349864385"
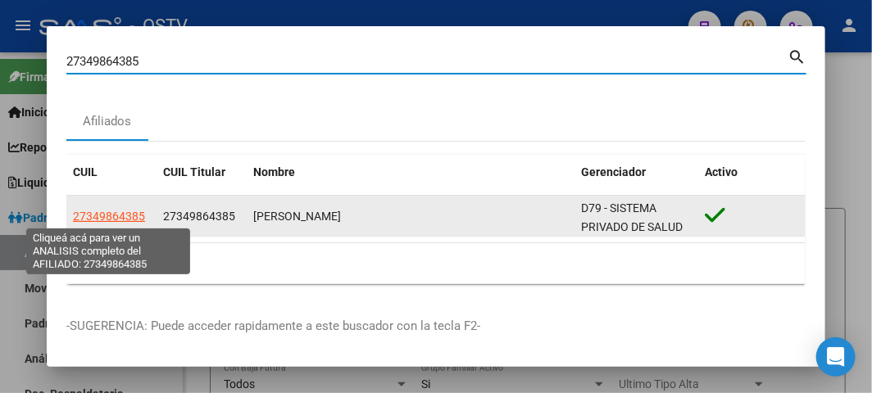
click at [89, 219] on span "27349864385" at bounding box center [109, 216] width 72 height 13
type textarea "27349864385"
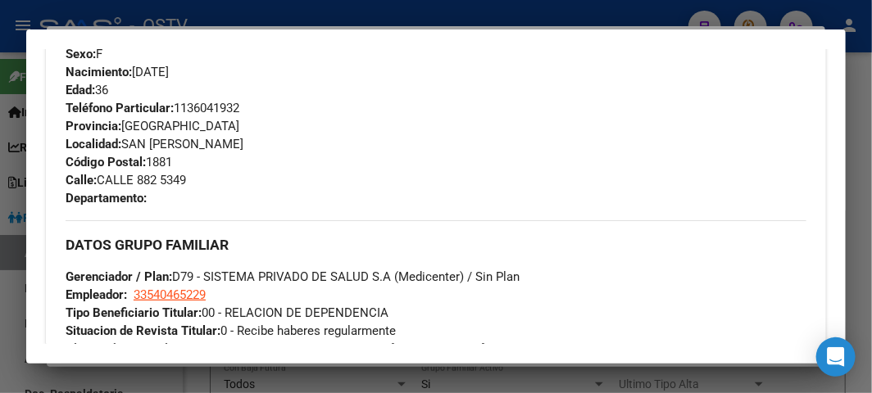
scroll to position [910, 0]
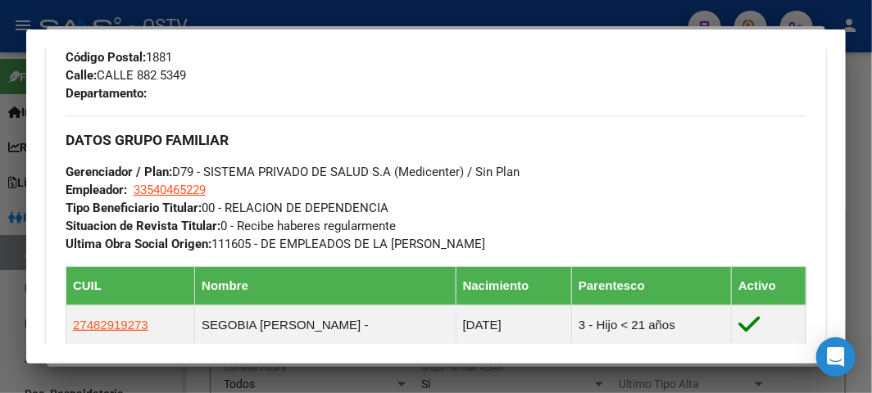
click at [222, 18] on div at bounding box center [436, 196] width 872 height 393
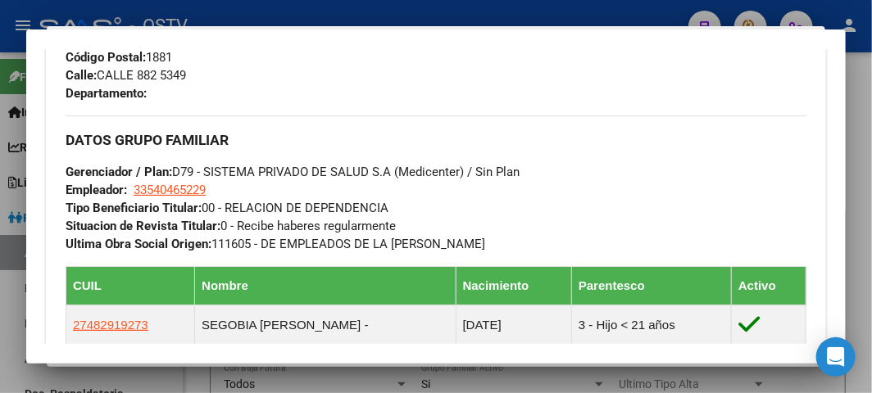
click at [222, 18] on div at bounding box center [436, 196] width 872 height 393
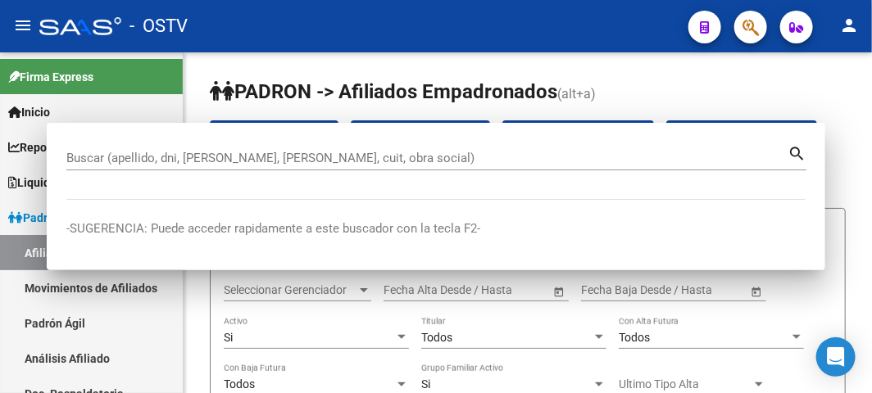
click at [227, 8] on div "- OSTV" at bounding box center [357, 26] width 636 height 36
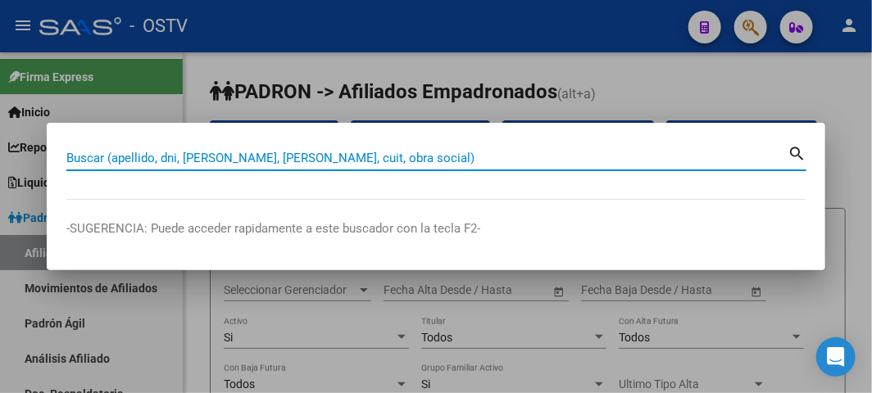
paste input "20220760015"
type input "20220760015"
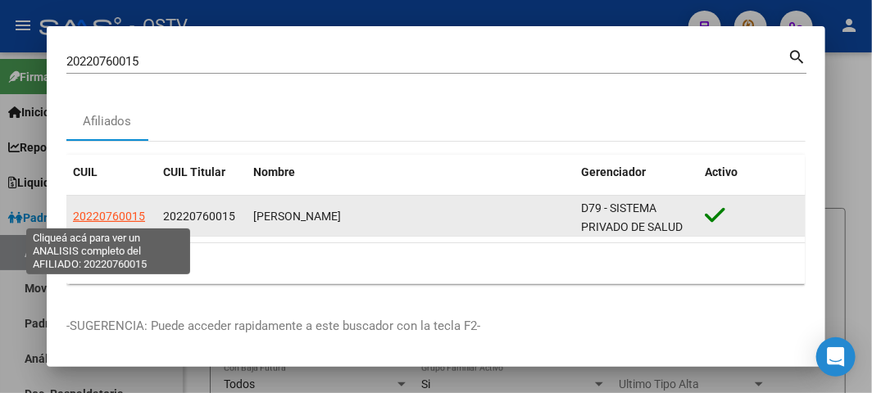
click at [90, 218] on span "20220760015" at bounding box center [109, 216] width 72 height 13
type textarea "20220760015"
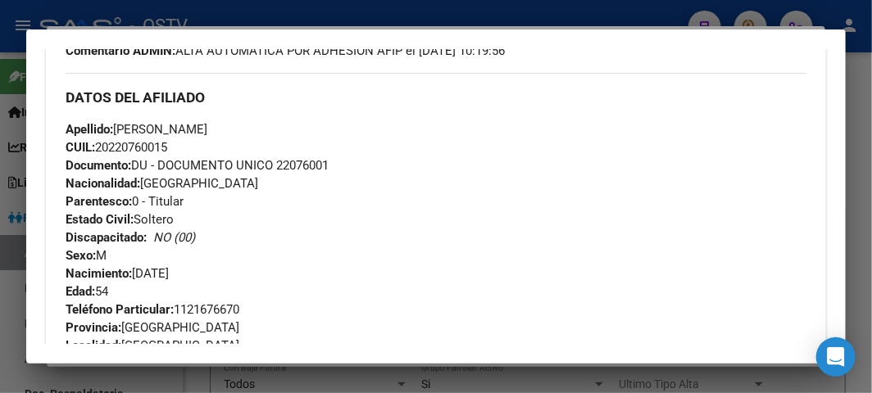
scroll to position [877, 0]
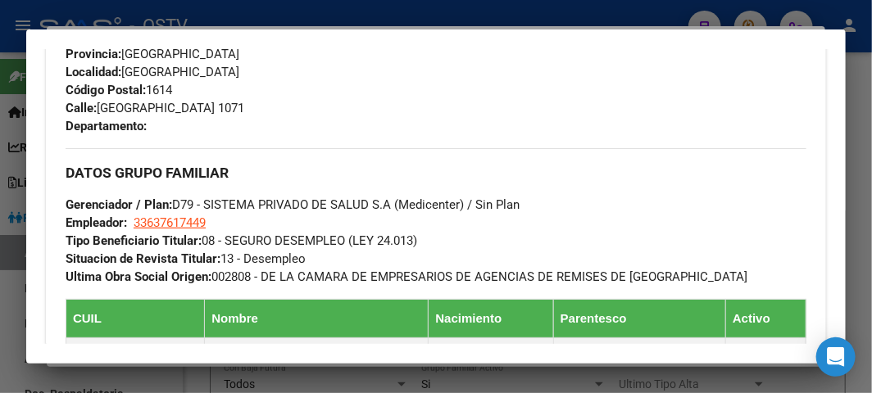
click at [282, 5] on div at bounding box center [436, 196] width 872 height 393
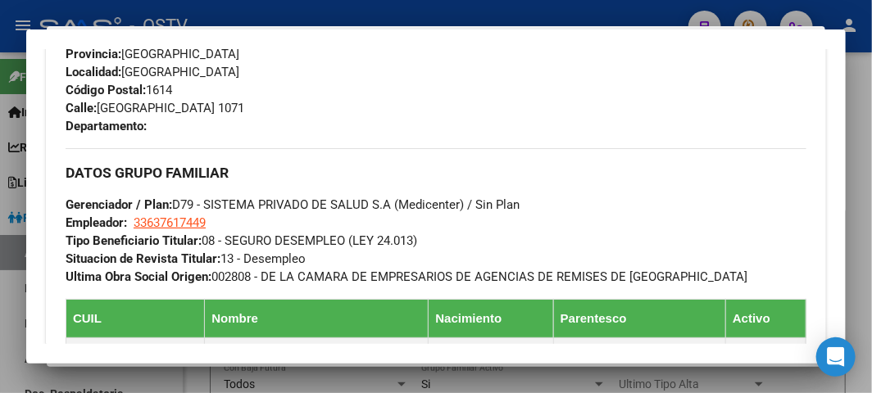
click at [282, 5] on div at bounding box center [436, 196] width 872 height 393
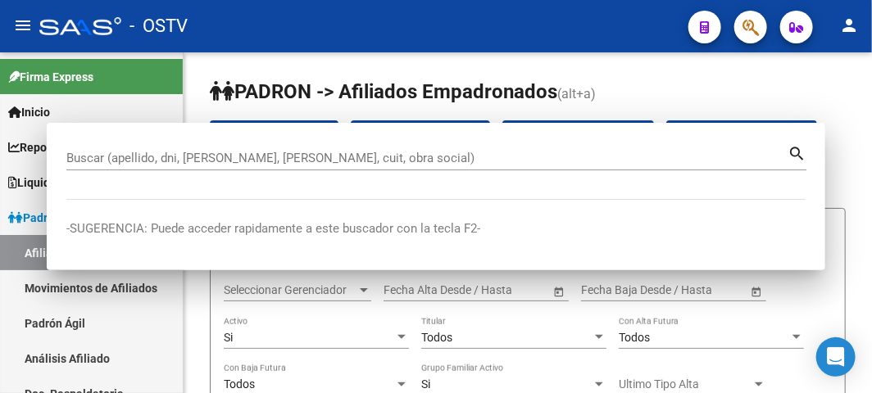
click at [284, 5] on mat-toolbar "menu - OSTV person" at bounding box center [436, 26] width 872 height 52
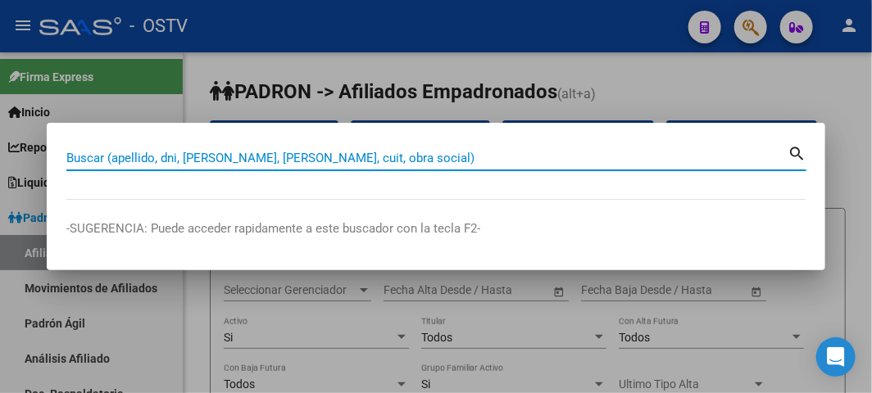
paste input "20306777190"
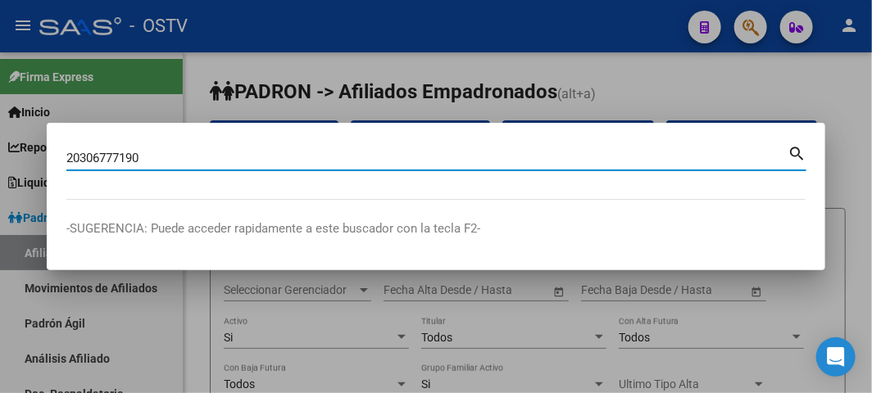
type input "20306777190"
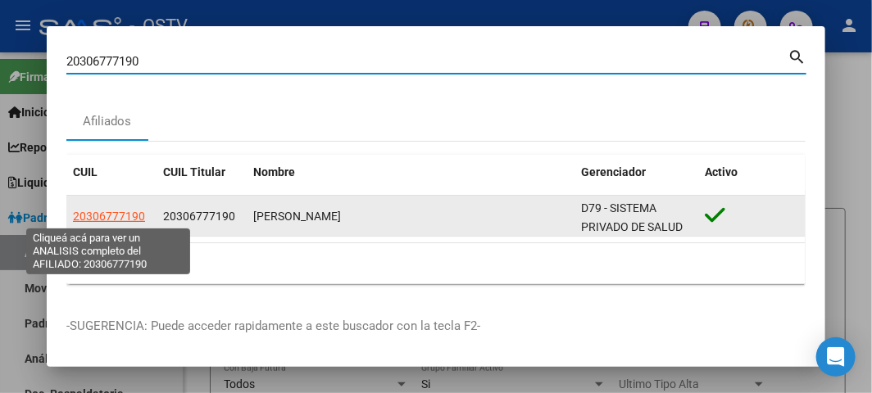
click at [99, 214] on span "20306777190" at bounding box center [109, 216] width 72 height 13
type textarea "20306777190"
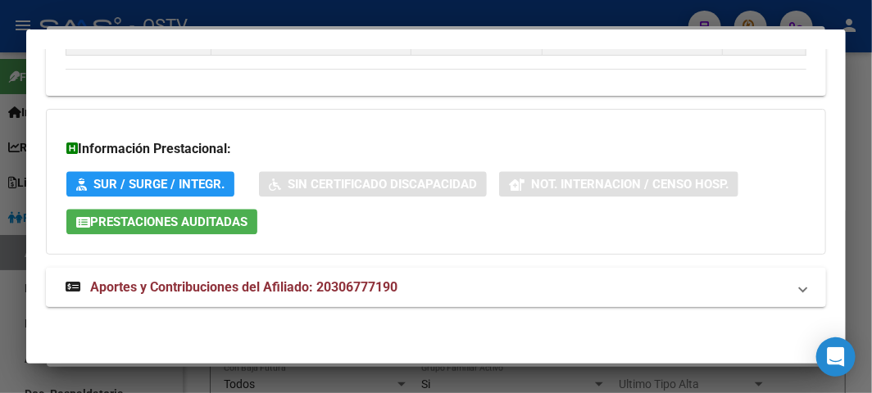
click at [238, 288] on span "Aportes y Contribuciones del Afiliado: 20306777190" at bounding box center [243, 287] width 307 height 16
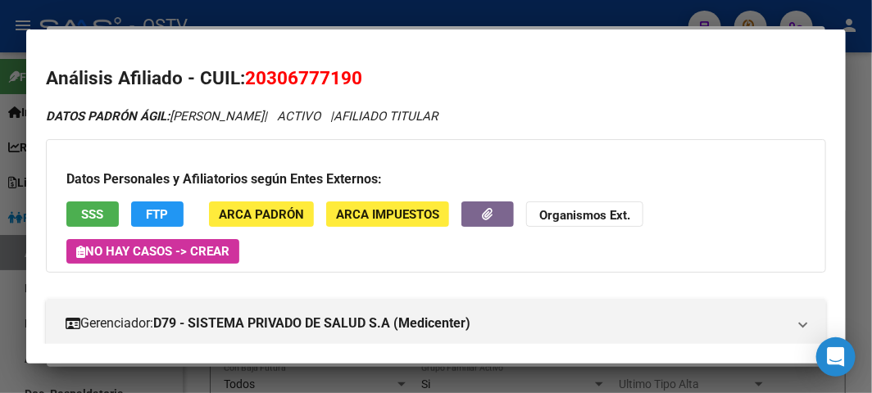
scroll to position [91, 0]
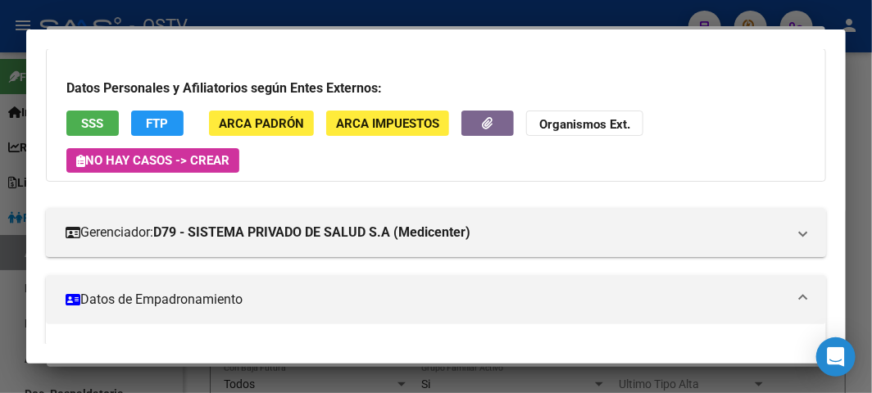
click at [181, 117] on button "FTP" at bounding box center [157, 123] width 52 height 25
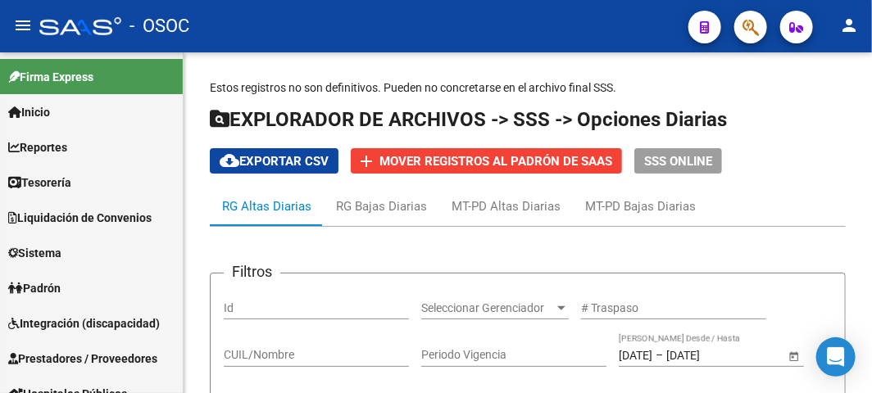
click at [325, 3] on mat-toolbar "menu - OSOC person" at bounding box center [436, 26] width 872 height 52
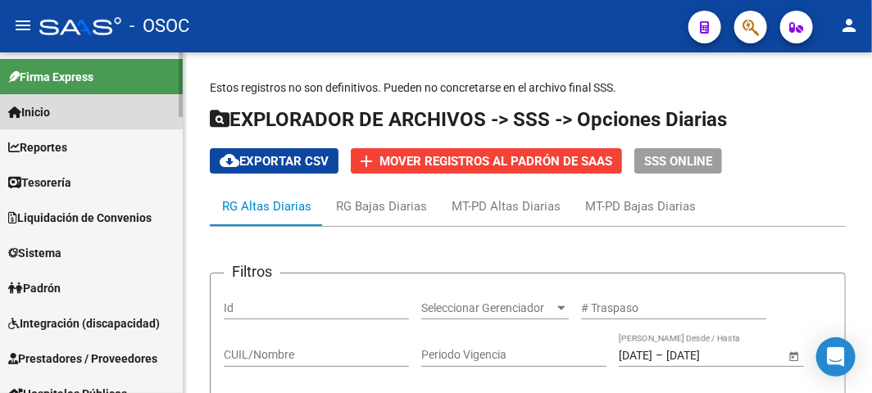
click at [50, 120] on span "Inicio" at bounding box center [29, 112] width 42 height 18
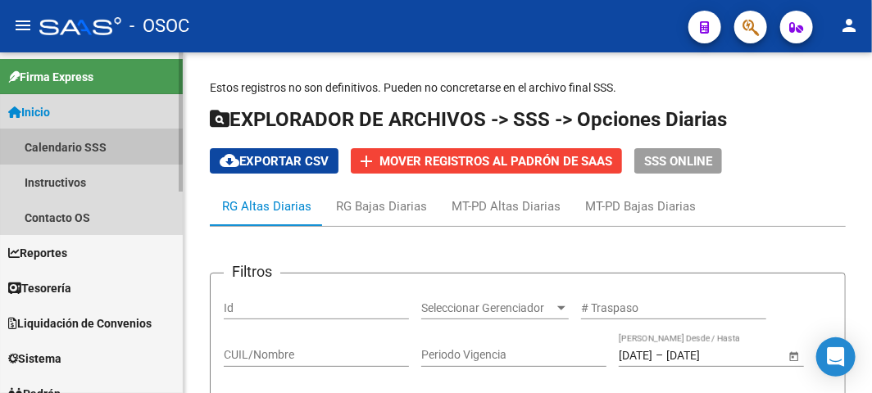
click at [57, 144] on link "Calendario SSS" at bounding box center [91, 146] width 183 height 35
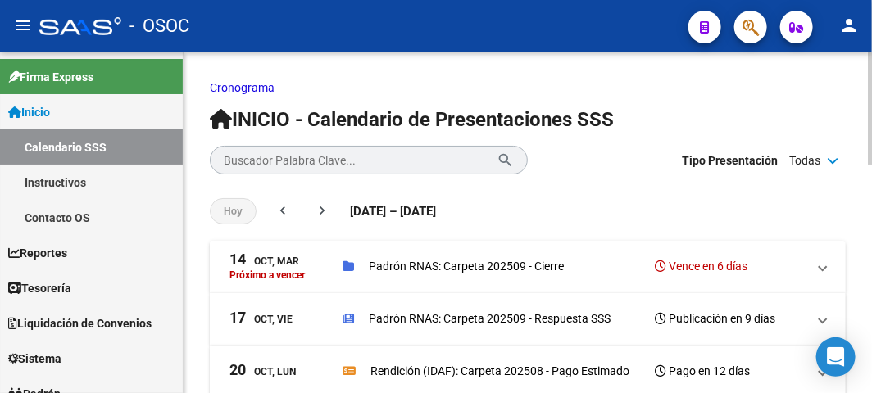
click at [538, 243] on mat-expansion-panel-header "14 Oct, Mar Próximo a vencer Padrón RNAS: Carpeta 202509 - Cierre Vence en 6 dí…" at bounding box center [528, 267] width 636 height 52
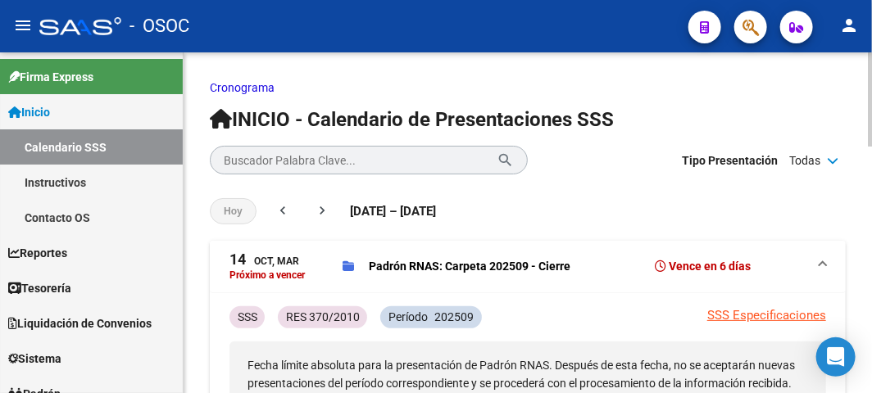
click at [546, 255] on div "Padrón RNAS: Carpeta 202509 - Cierre Vence en 6 días" at bounding box center [575, 266] width 464 height 23
